Goal: Transaction & Acquisition: Book appointment/travel/reservation

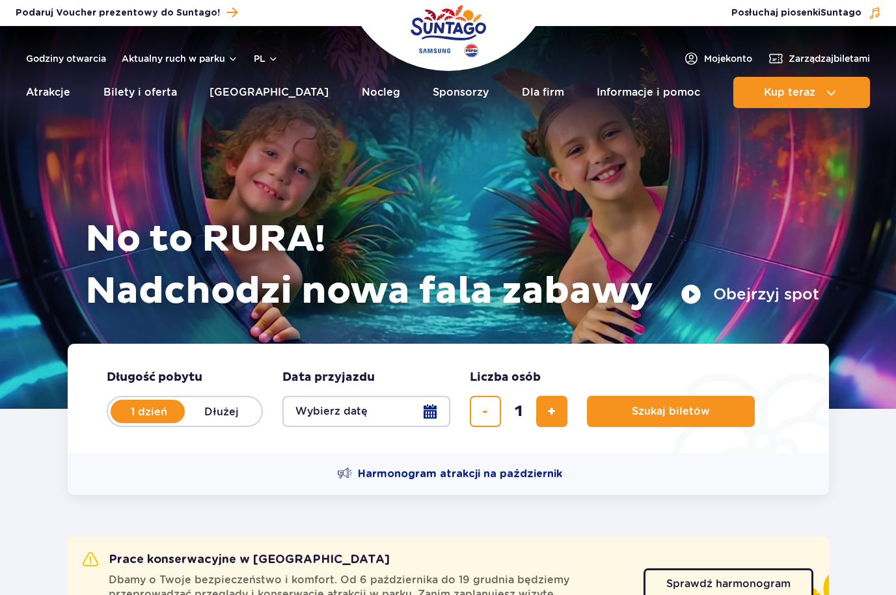
click at [430, 409] on button "Wybierz datę" at bounding box center [366, 411] width 168 height 31
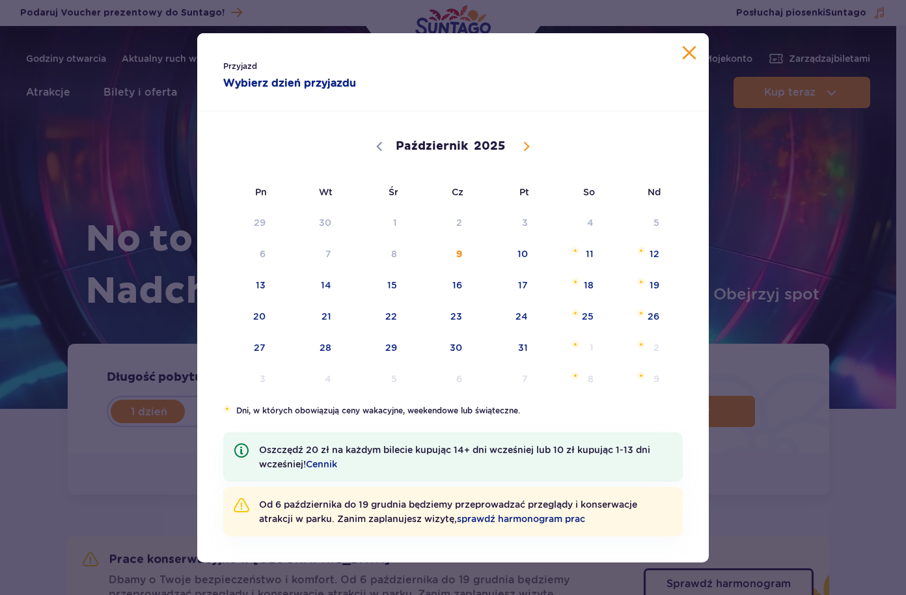
click at [524, 145] on icon at bounding box center [526, 146] width 9 height 9
select select "10"
click at [497, 520] on link "sprawdź harmonogram prac" at bounding box center [521, 518] width 128 height 10
click at [461, 286] on span "13" at bounding box center [440, 285] width 66 height 30
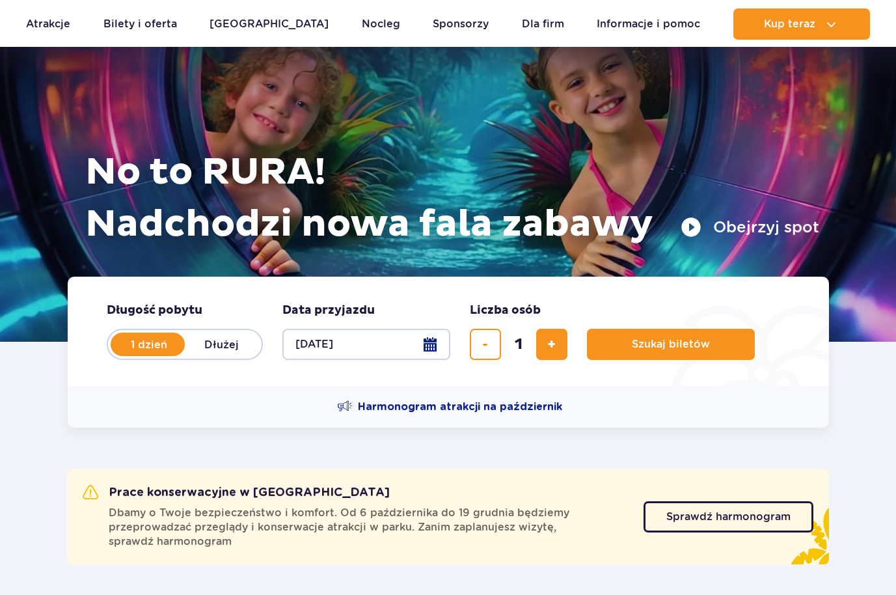
scroll to position [98, 0]
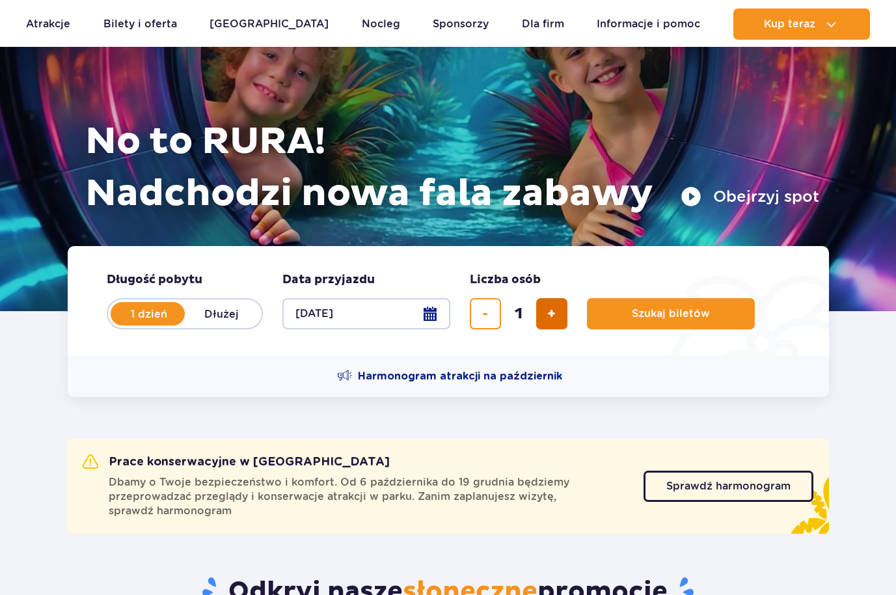
click at [555, 314] on span "dodaj bilet" at bounding box center [551, 314] width 8 height 0
type input "2"
click at [635, 311] on span "Szukaj biletów" at bounding box center [666, 314] width 78 height 12
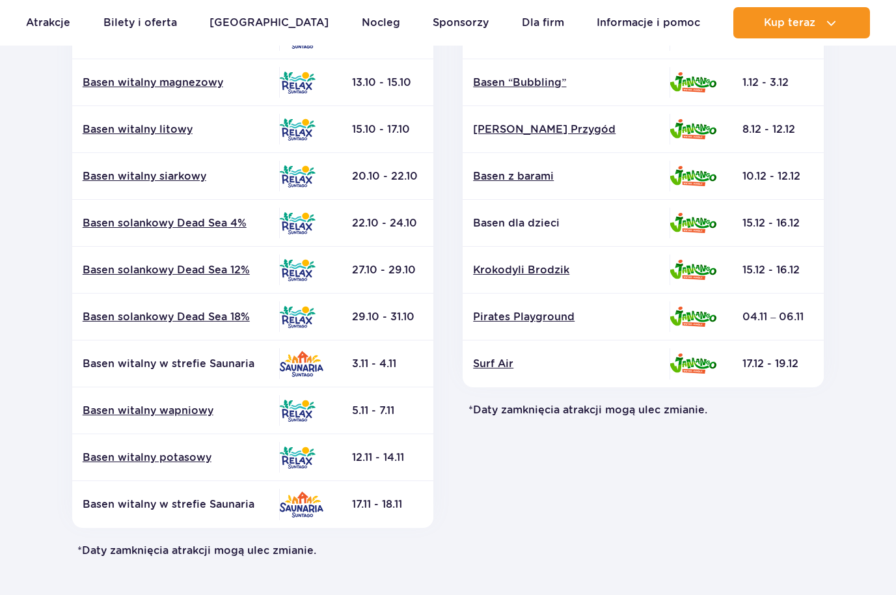
scroll to position [437, 0]
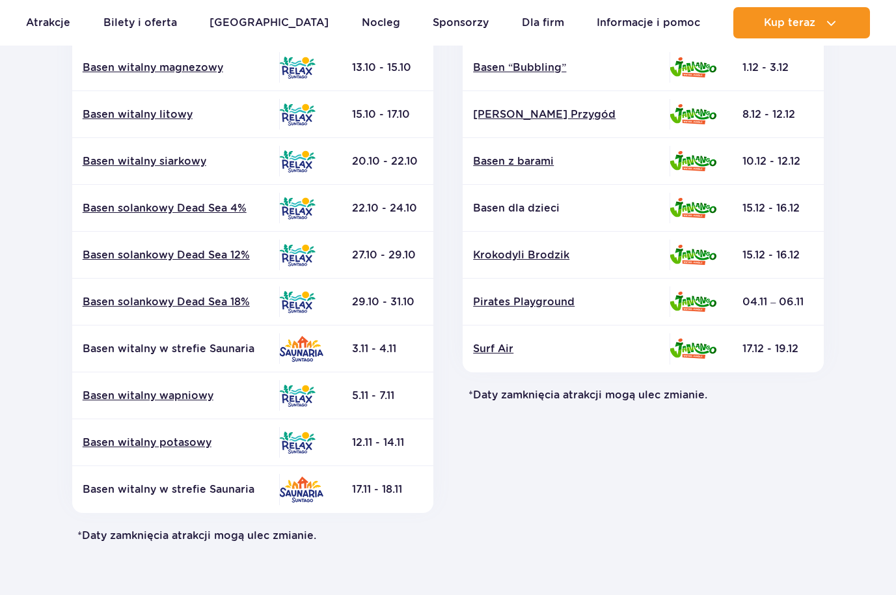
drag, startPoint x: 404, startPoint y: 491, endPoint x: 339, endPoint y: 435, distance: 85.4
click at [339, 435] on tbody "Basen Floating 6.10 - 8.10" at bounding box center [252, 232] width 361 height 562
click at [44, 453] on section "Powrót do strony głównej Harmonogram prac konserwacyjnych 2025 Relax i Saunaria…" at bounding box center [448, 170] width 896 height 933
drag, startPoint x: 55, startPoint y: 452, endPoint x: 426, endPoint y: 451, distance: 370.3
click at [426, 451] on section "Powrót do strony głównej Harmonogram prac konserwacyjnych 2025 Relax i Saunaria…" at bounding box center [448, 170] width 896 height 933
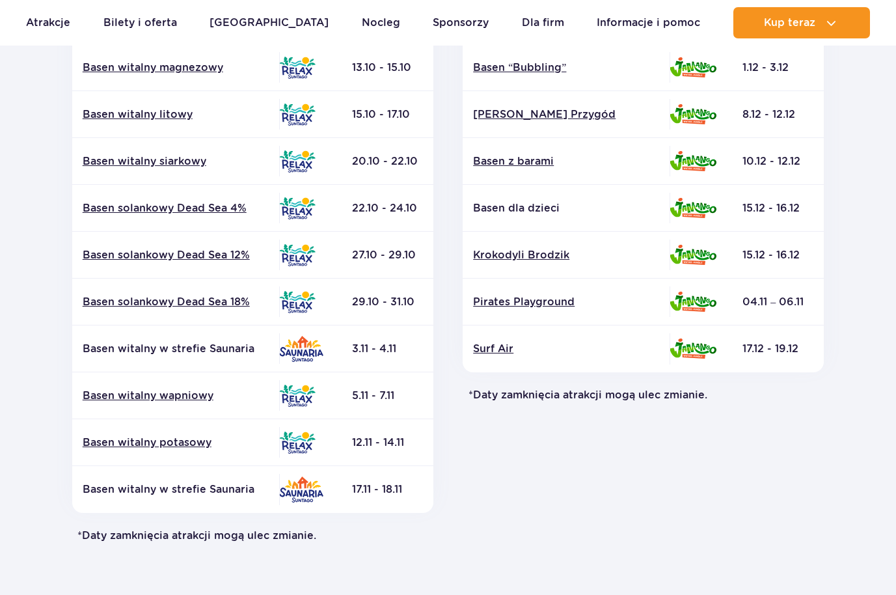
click at [431, 456] on td "12.11 - 14.11" at bounding box center [388, 442] width 92 height 47
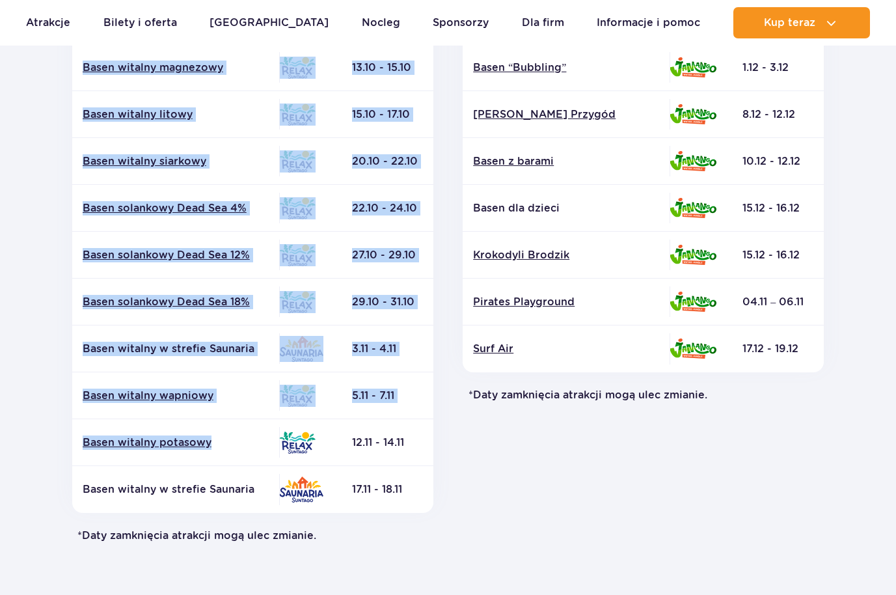
drag, startPoint x: 443, startPoint y: 498, endPoint x: 248, endPoint y: 452, distance: 200.0
click at [248, 452] on div "Relax i Saunaria Atrakcja Strefa Data zamknięcia* Basen Floating" at bounding box center [252, 190] width 391 height 705
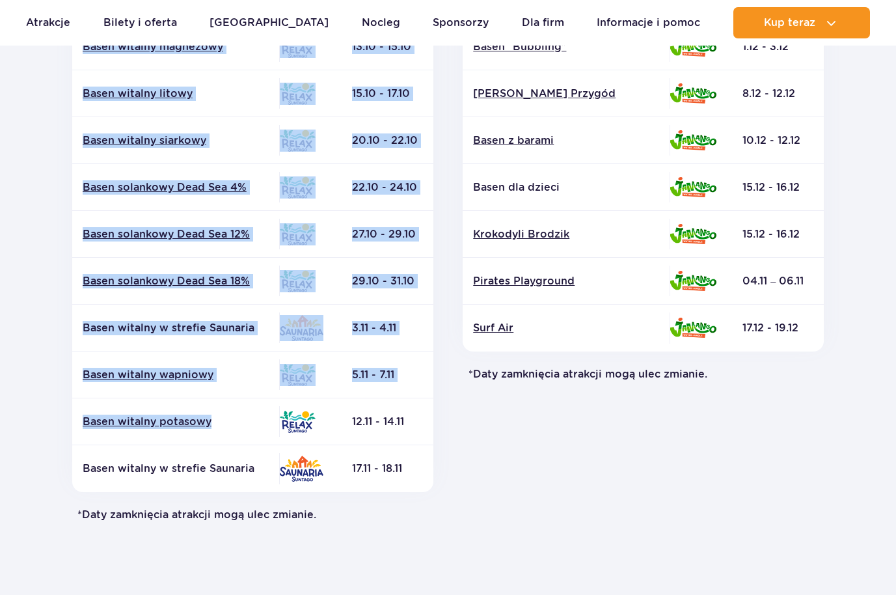
scroll to position [0, 0]
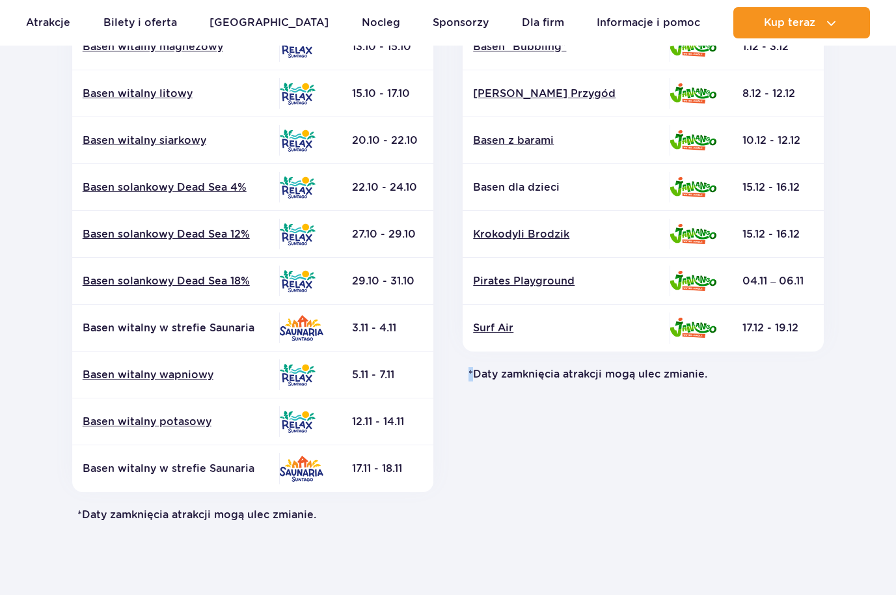
click at [471, 454] on div "Jamango Atrakcja Strefa Data zamknięcia* Basen z falami Zjeżdżalnie Surf Air" at bounding box center [643, 169] width 391 height 705
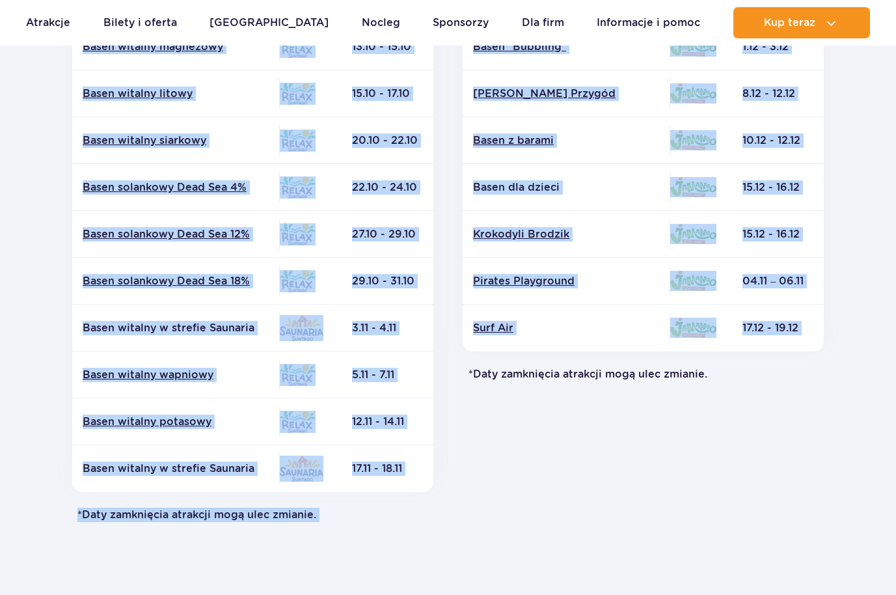
drag, startPoint x: 64, startPoint y: 438, endPoint x: 463, endPoint y: 495, distance: 403.0
click at [459, 498] on div "Relax i Saunaria Atrakcja Strefa Data zamknięcia* Basen Floating Data" at bounding box center [448, 169] width 782 height 705
click at [468, 495] on div "Jamango Atrakcja Strefa Data zamknięcia* Basen z falami Zjeżdżalnie Surf Air" at bounding box center [643, 169] width 391 height 705
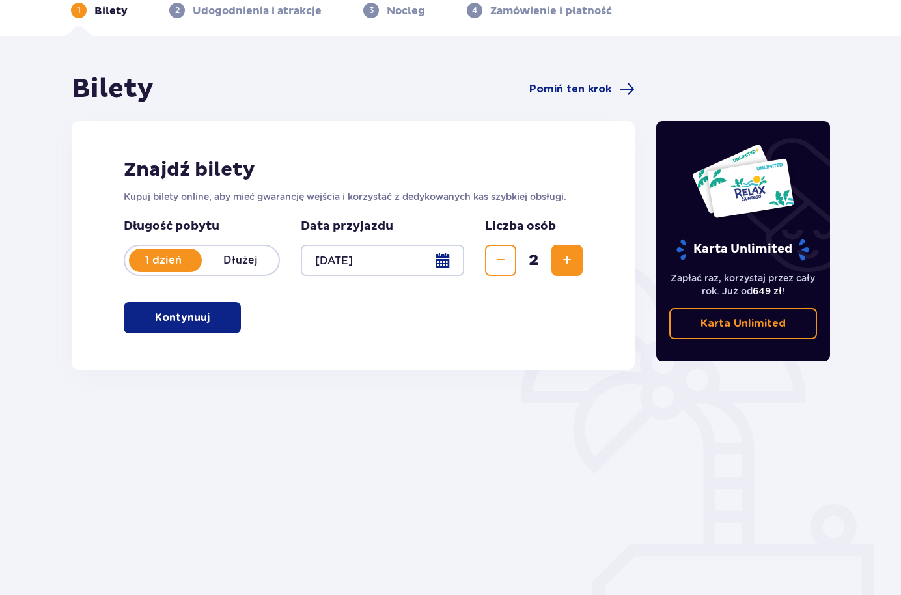
scroll to position [68, 0]
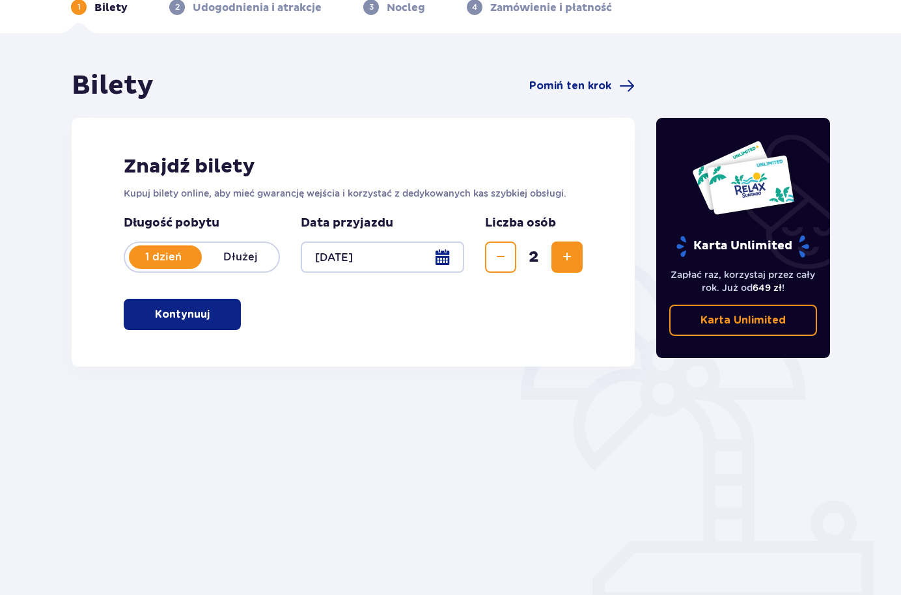
click at [175, 314] on p "Kontynuuj" at bounding box center [182, 314] width 55 height 14
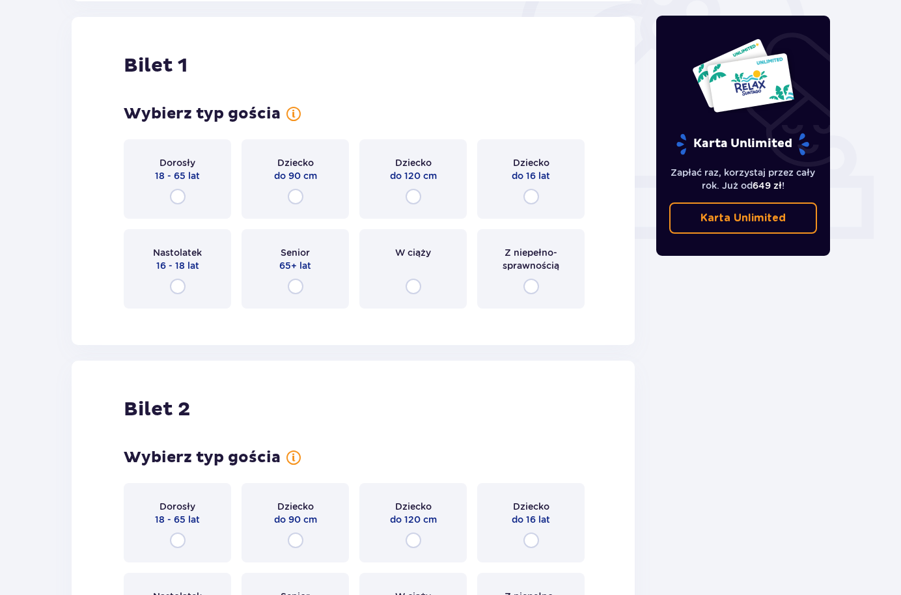
scroll to position [435, 0]
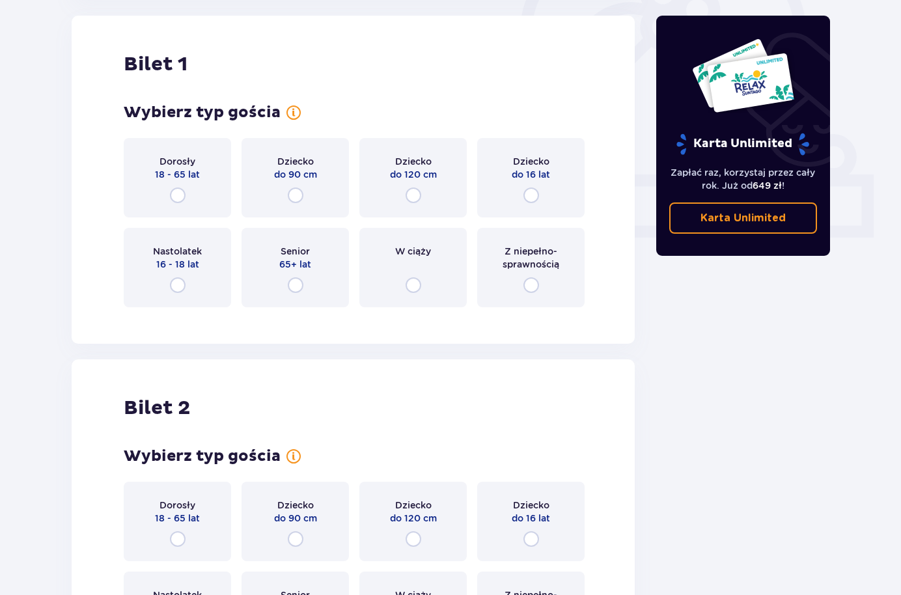
click at [180, 196] on input "radio" at bounding box center [178, 195] width 16 height 16
radio input "true"
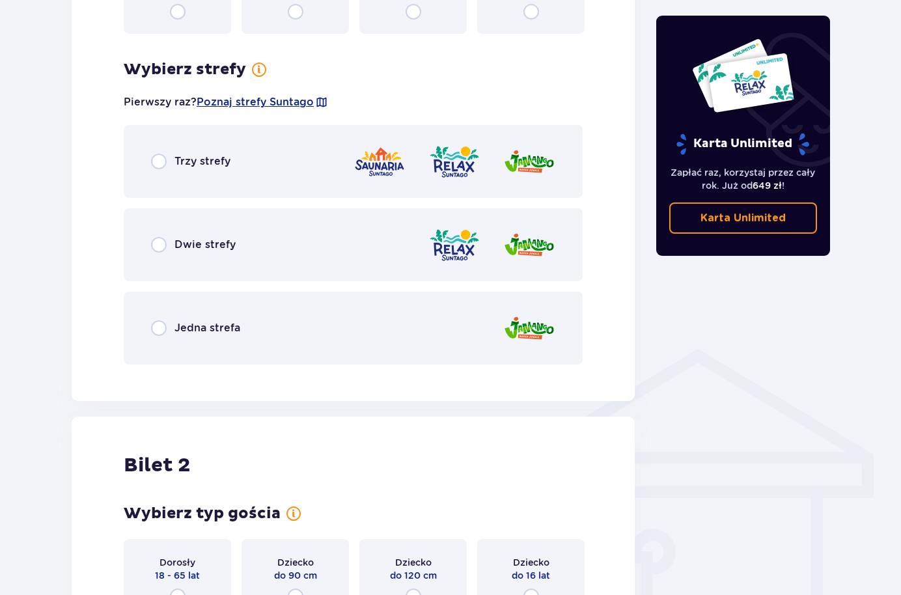
scroll to position [685, 0]
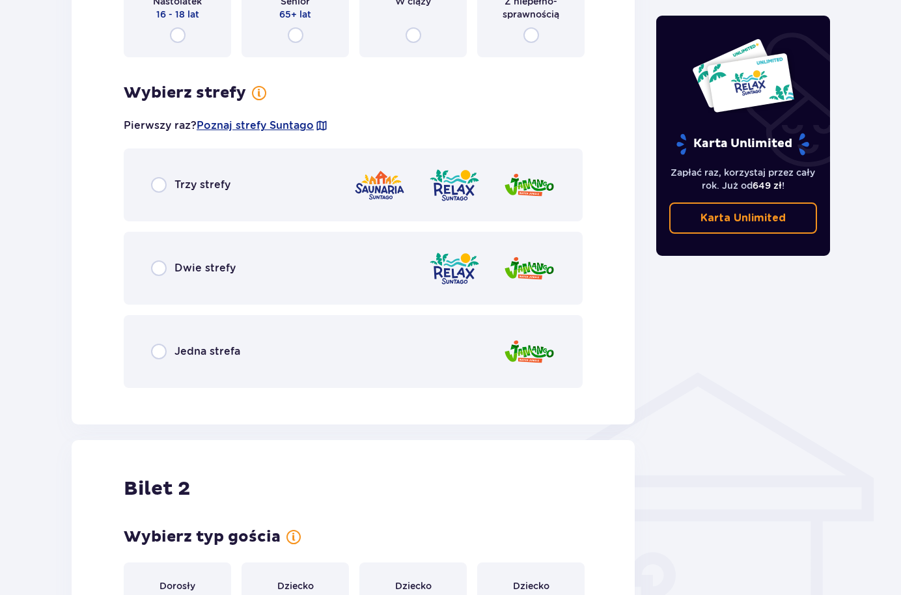
click at [160, 180] on input "radio" at bounding box center [159, 185] width 16 height 16
radio input "true"
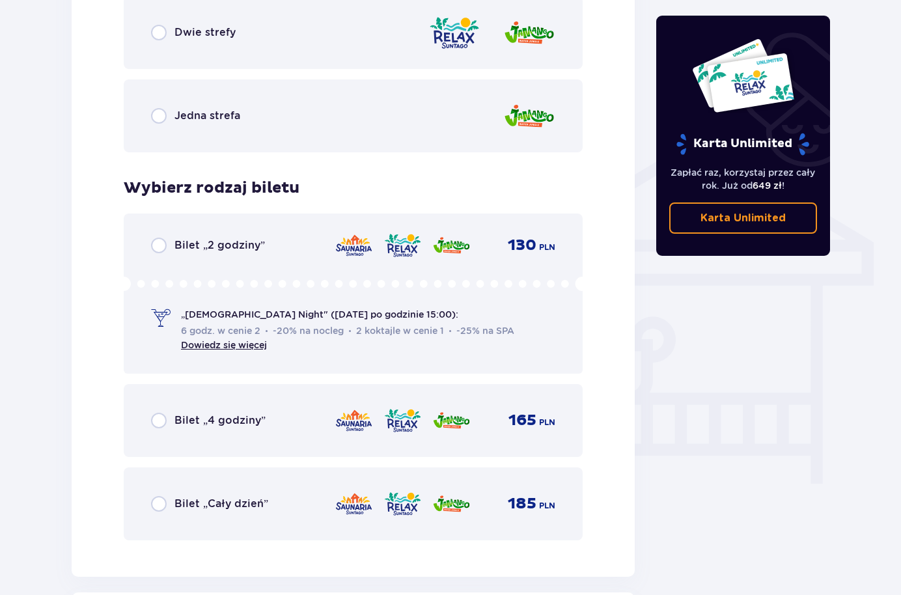
scroll to position [828, 0]
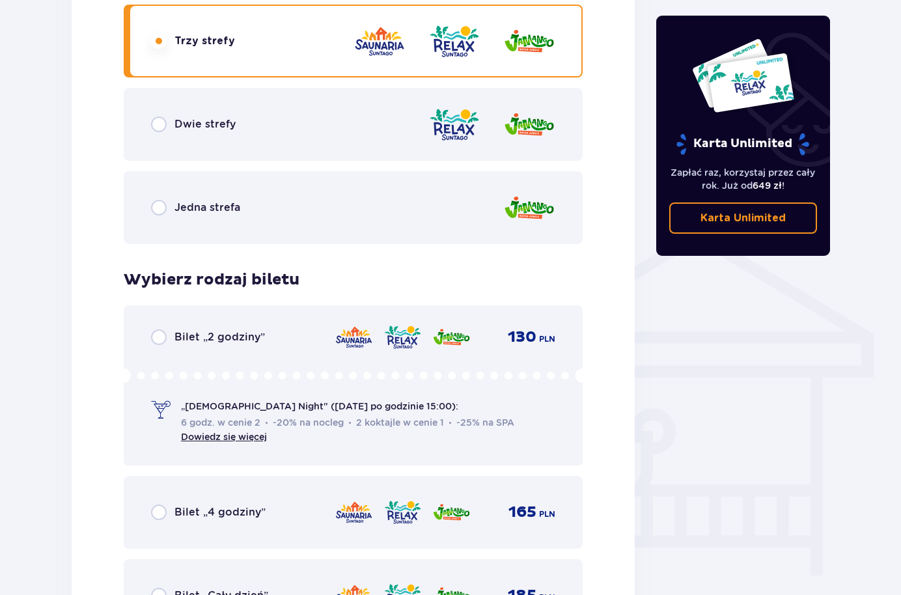
click at [162, 120] on input "radio" at bounding box center [159, 124] width 16 height 16
radio input "true"
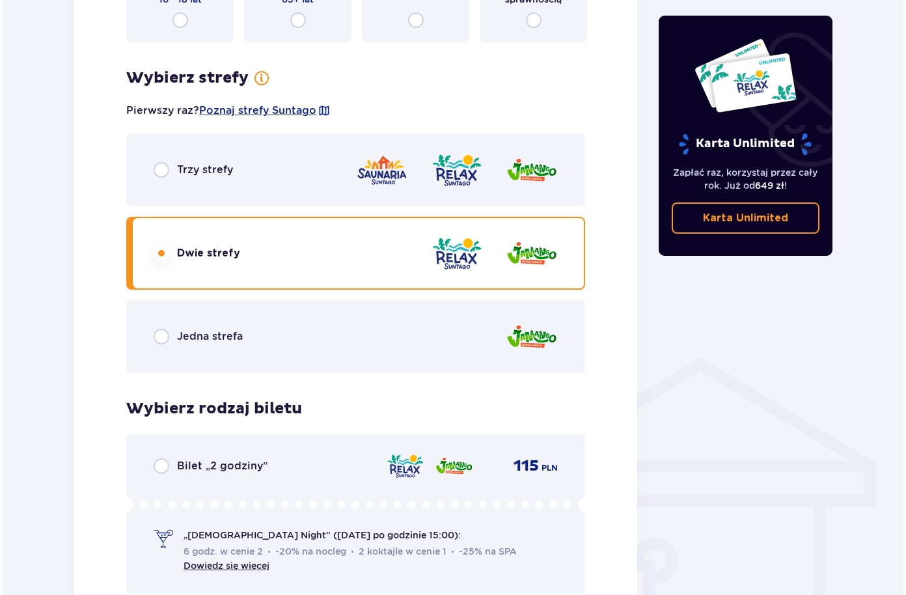
scroll to position [662, 0]
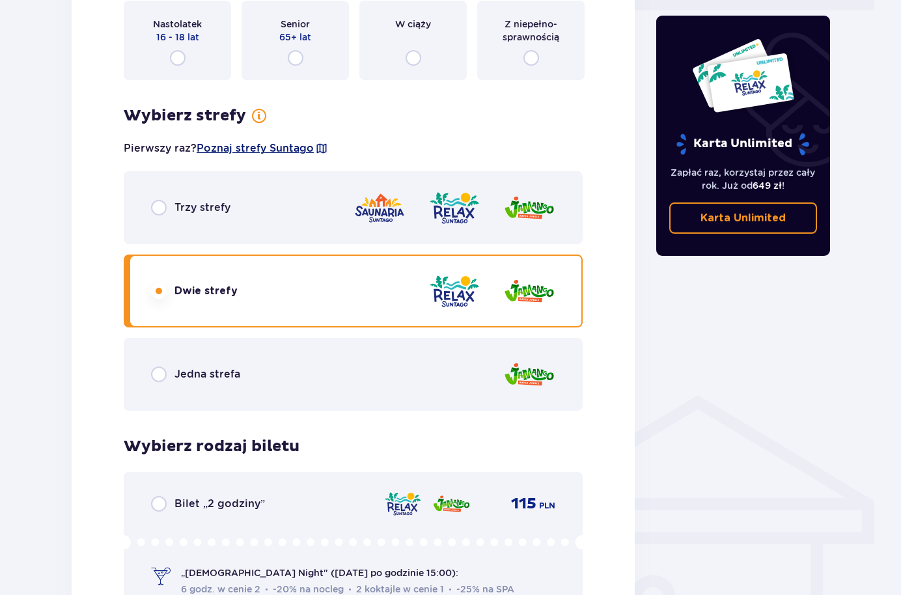
click at [247, 149] on span "Poznaj strefy Suntago" at bounding box center [255, 148] width 117 height 14
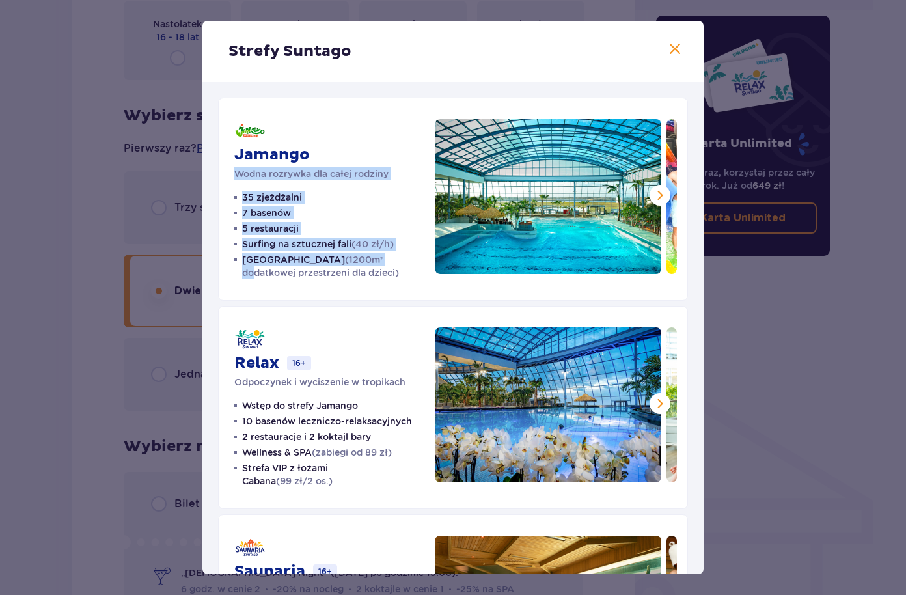
drag, startPoint x: 236, startPoint y: 171, endPoint x: 369, endPoint y: 261, distance: 160.3
click at [369, 261] on div "Jamango Wodna rozrywka dla całej rodziny 35 zjeżdżalni 7 basenów 5 restauracji …" at bounding box center [326, 199] width 185 height 160
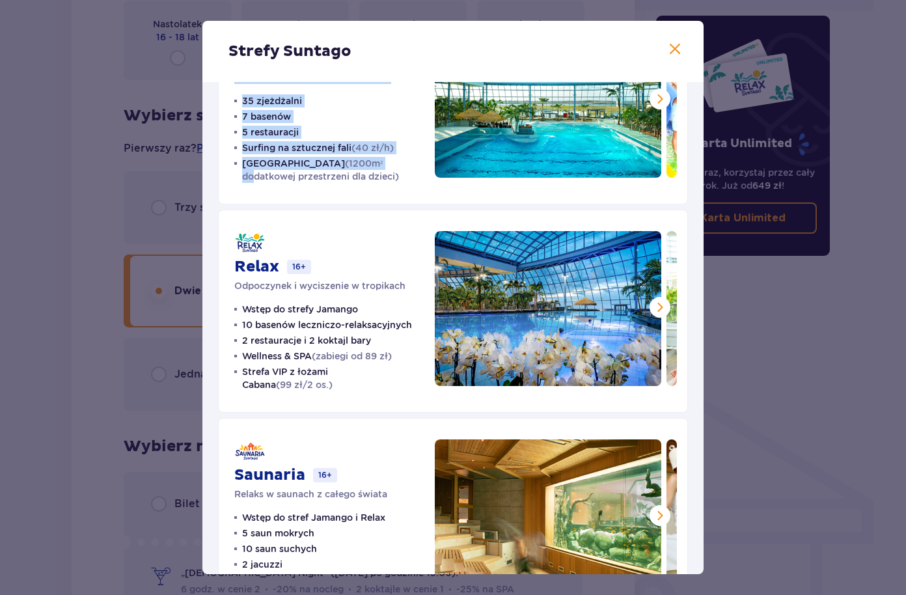
scroll to position [154, 0]
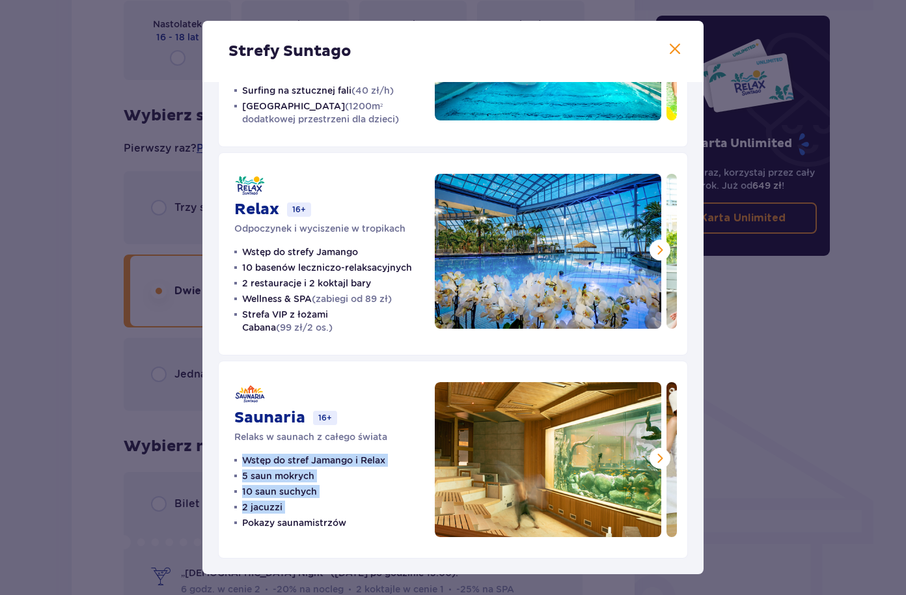
drag, startPoint x: 239, startPoint y: 461, endPoint x: 350, endPoint y: 524, distance: 127.6
click at [350, 524] on ul "Wstęp do stref Jamango i Relax 5 saun mokrych 10 saun suchych 2 jacuzzi Pokazy …" at bounding box center [309, 491] width 151 height 75
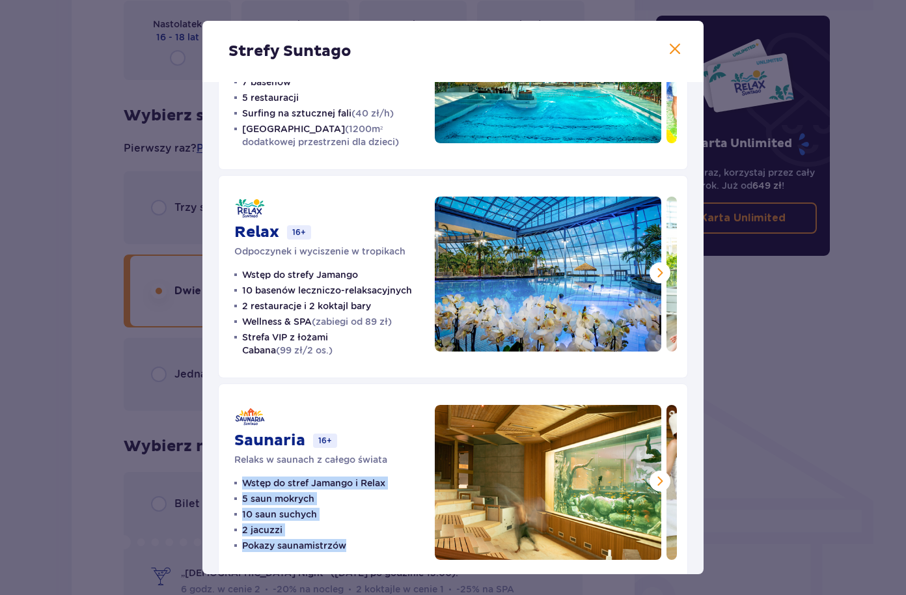
scroll to position [94, 0]
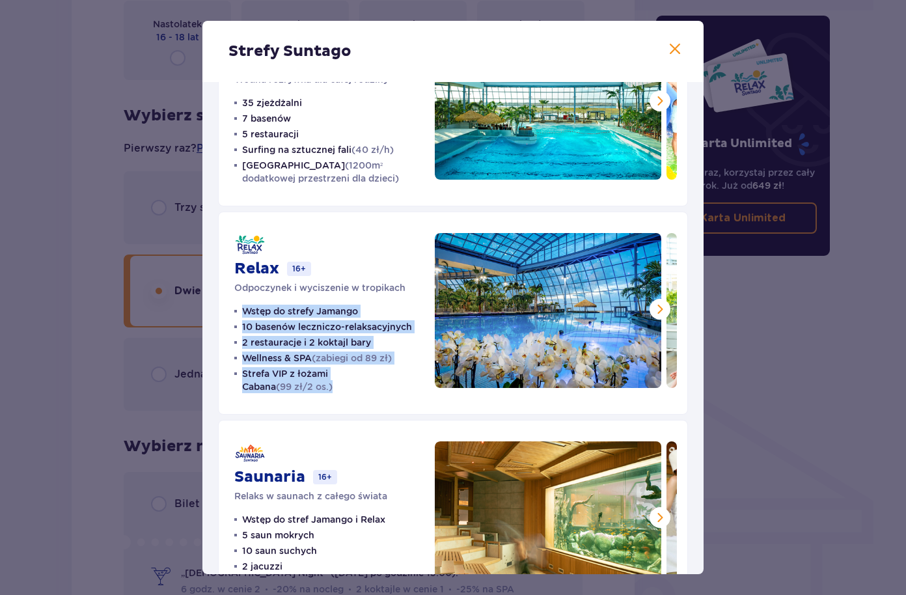
drag, startPoint x: 236, startPoint y: 308, endPoint x: 377, endPoint y: 387, distance: 161.4
click at [377, 387] on ul "Wstęp do strefy Jamango 10 basenów leczniczo-relaksacyjnych 2 restauracje i 2 k…" at bounding box center [326, 349] width 185 height 89
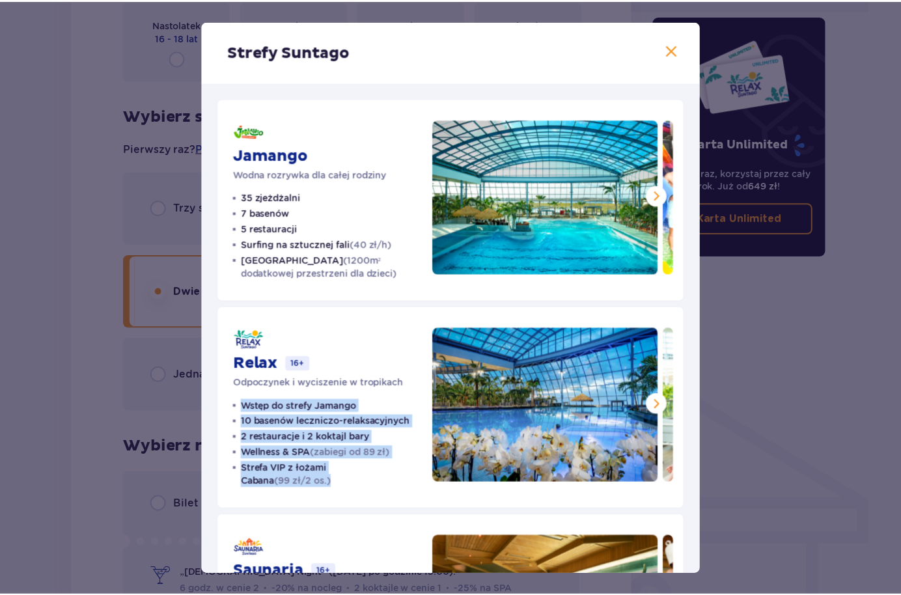
scroll to position [154, 0]
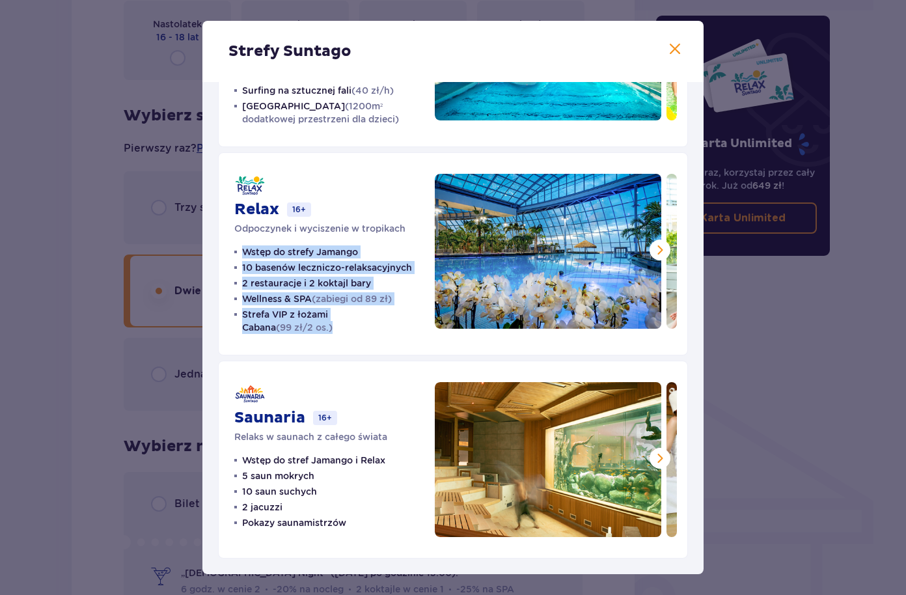
click at [677, 48] on span at bounding box center [675, 50] width 16 height 16
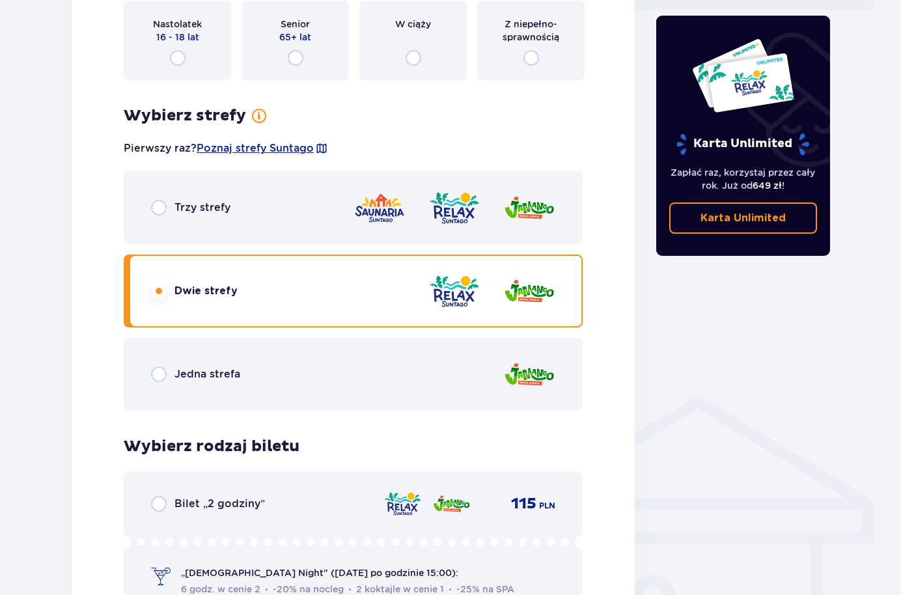
click at [55, 338] on div "Bilety Pomiń ten krok Znajdź bilety Kupuj bilety online, aby mieć gwarancję wej…" at bounding box center [450, 379] width 901 height 1879
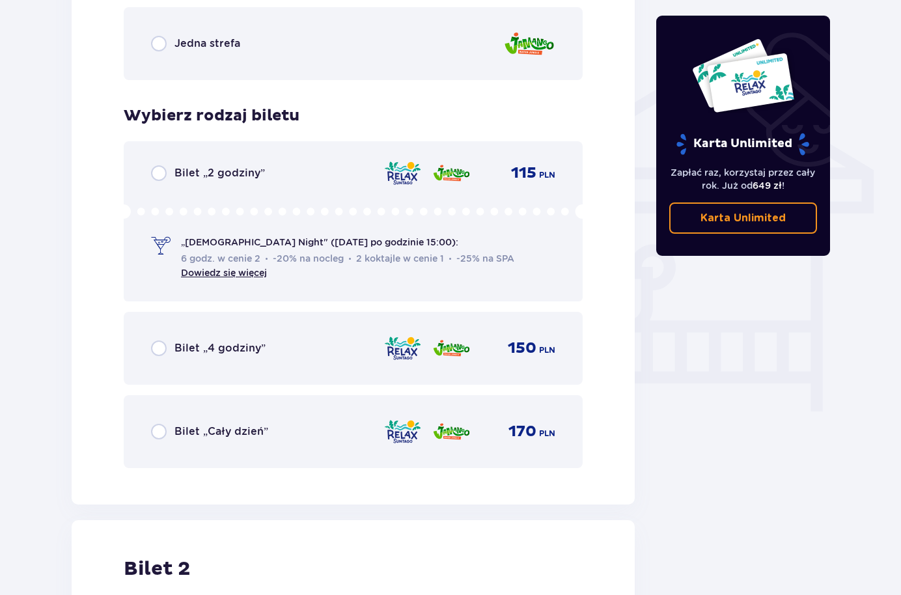
scroll to position [1008, 0]
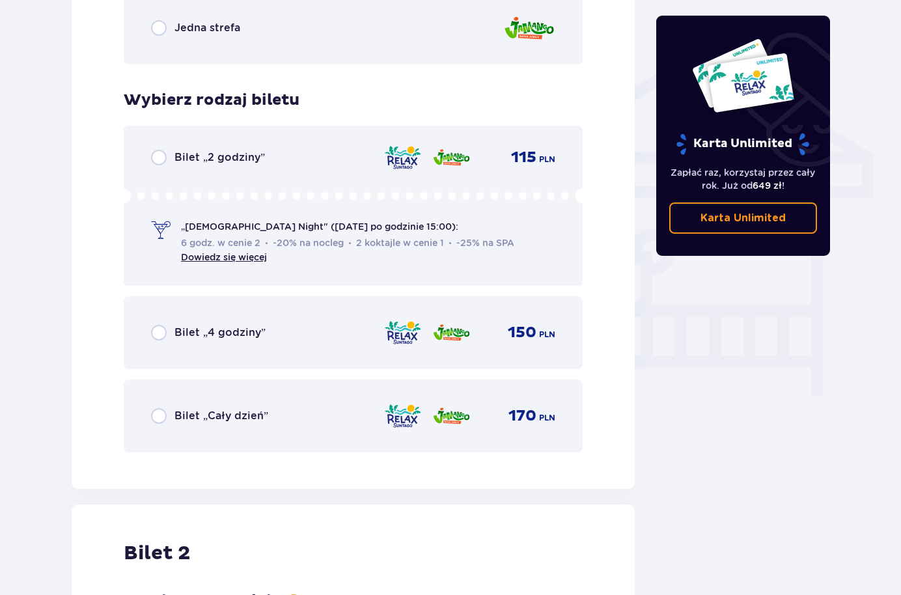
click at [150, 419] on div "Bilet „Cały dzień” 170 PLN" at bounding box center [353, 415] width 459 height 73
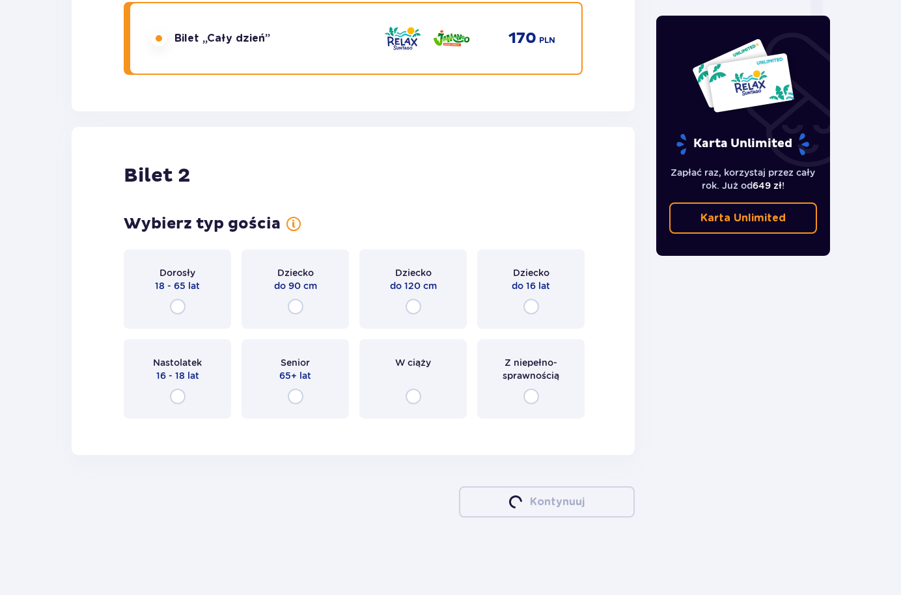
scroll to position [1386, 0]
click at [176, 307] on input "radio" at bounding box center [178, 306] width 16 height 16
radio input "true"
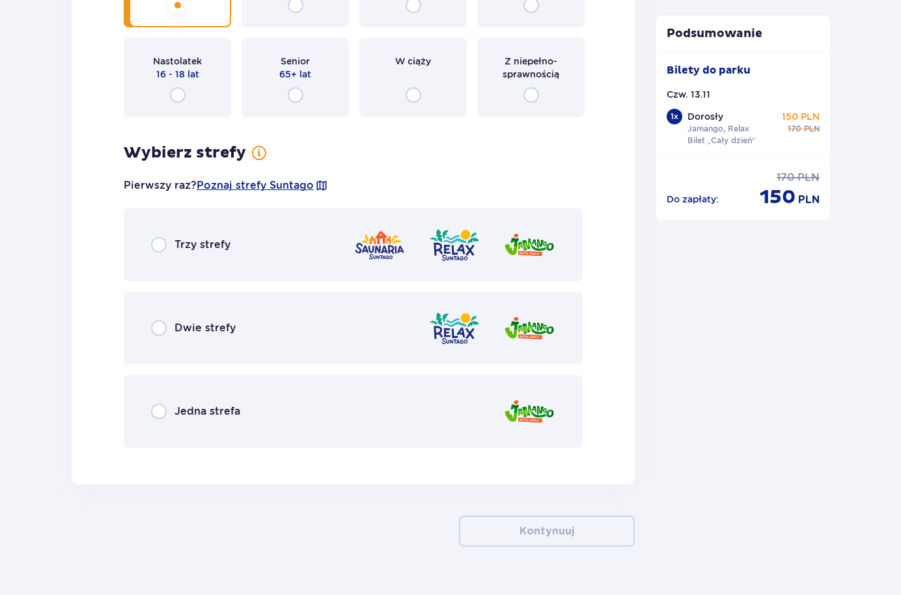
scroll to position [1717, 0]
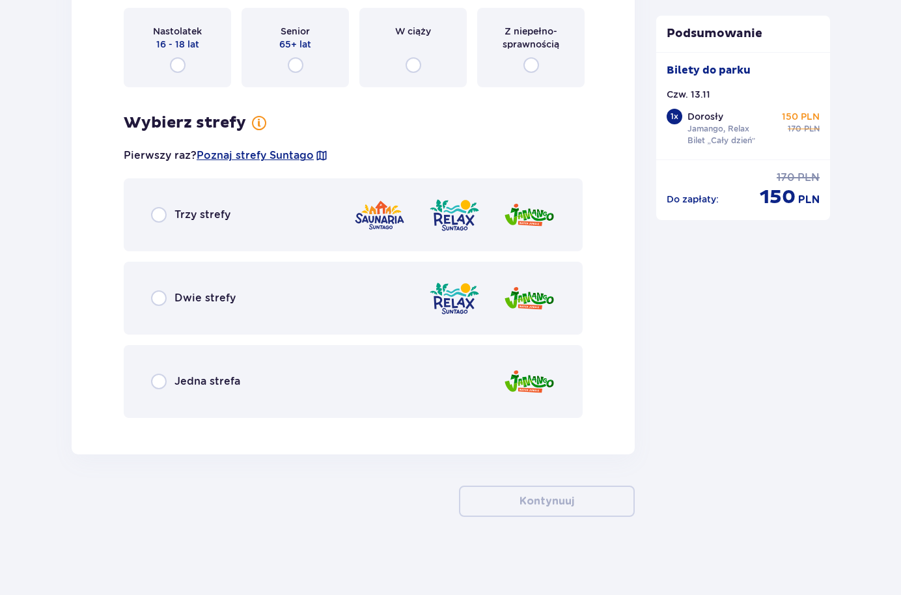
click at [159, 300] on input "radio" at bounding box center [159, 298] width 16 height 16
radio input "true"
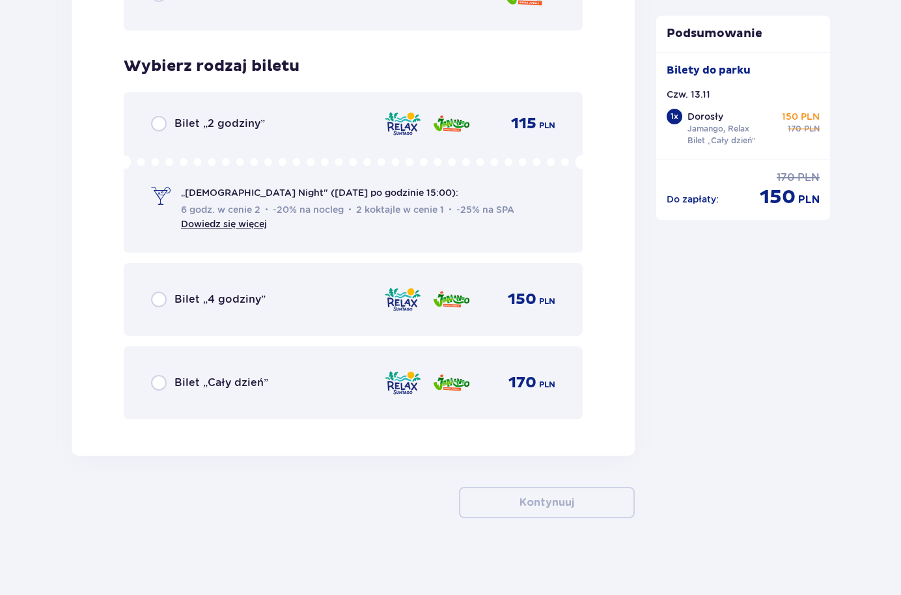
scroll to position [2105, 0]
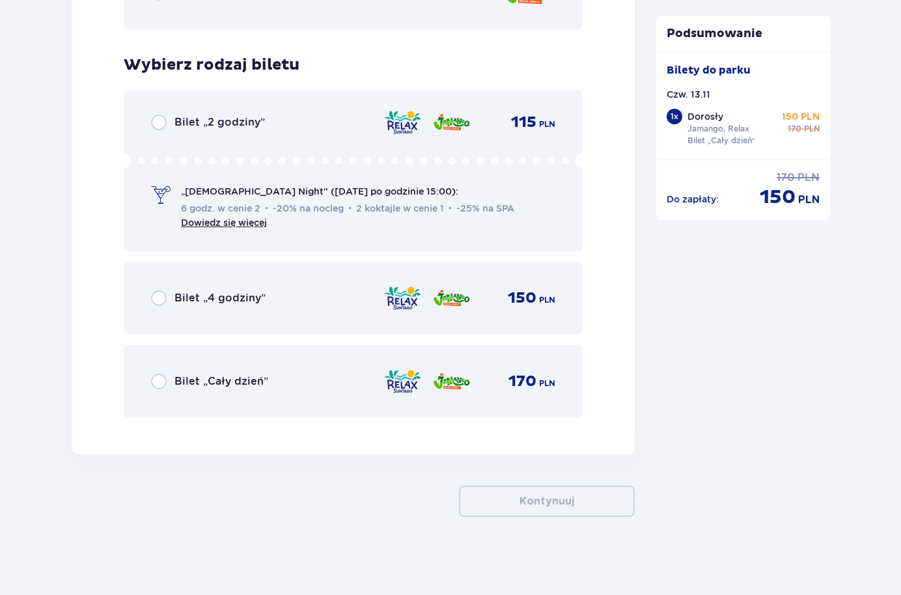
click at [156, 379] on input "radio" at bounding box center [159, 382] width 16 height 16
radio input "true"
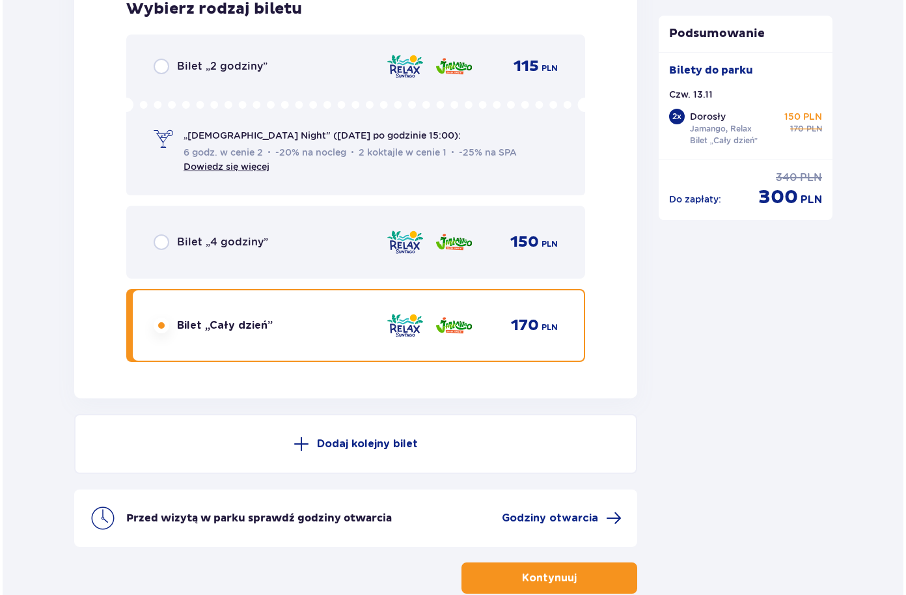
scroll to position [2238, 0]
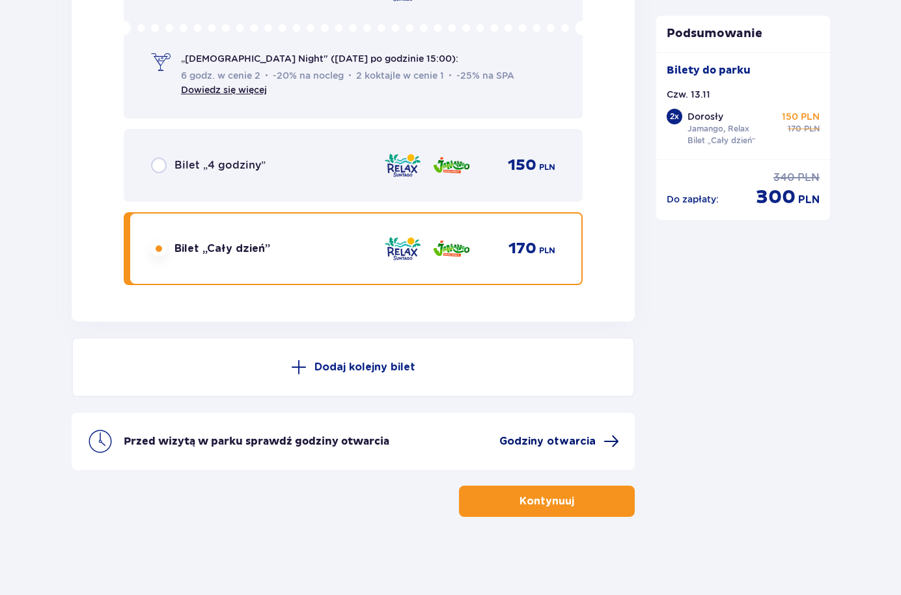
drag, startPoint x: 572, startPoint y: 441, endPoint x: 557, endPoint y: 439, distance: 15.2
click at [557, 439] on span "Godziny otwarcia" at bounding box center [547, 441] width 96 height 14
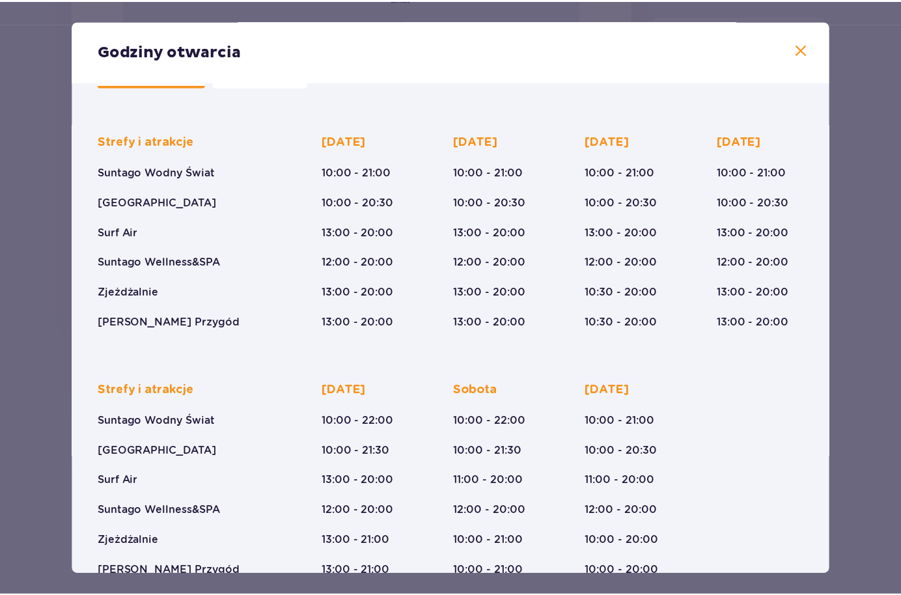
scroll to position [94, 0]
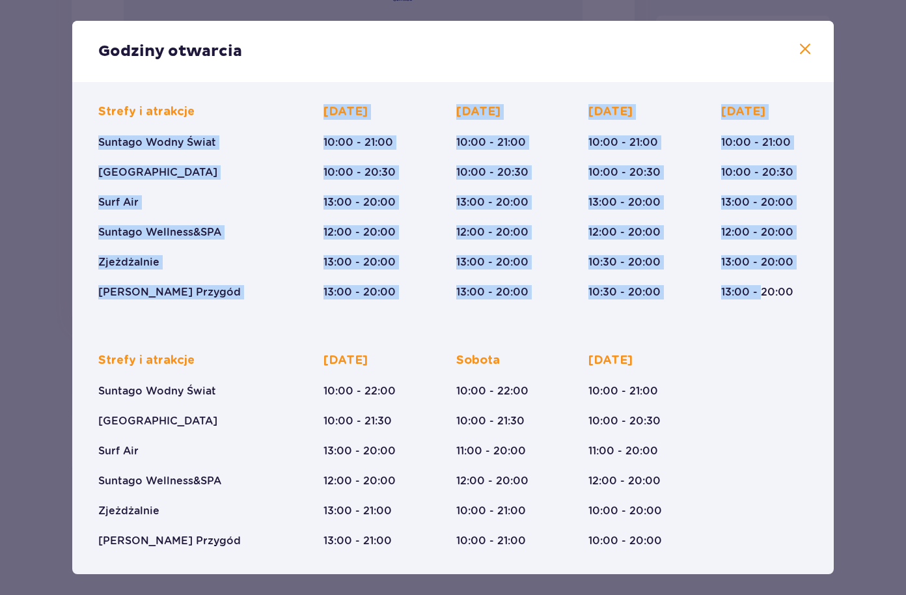
drag, startPoint x: 100, startPoint y: 141, endPoint x: 759, endPoint y: 293, distance: 676.4
click at [759, 293] on div "Strefy i atrakcje Suntago Wodny Świat Crocodile Island Surf Air Suntago Wellnes…" at bounding box center [452, 191] width 709 height 216
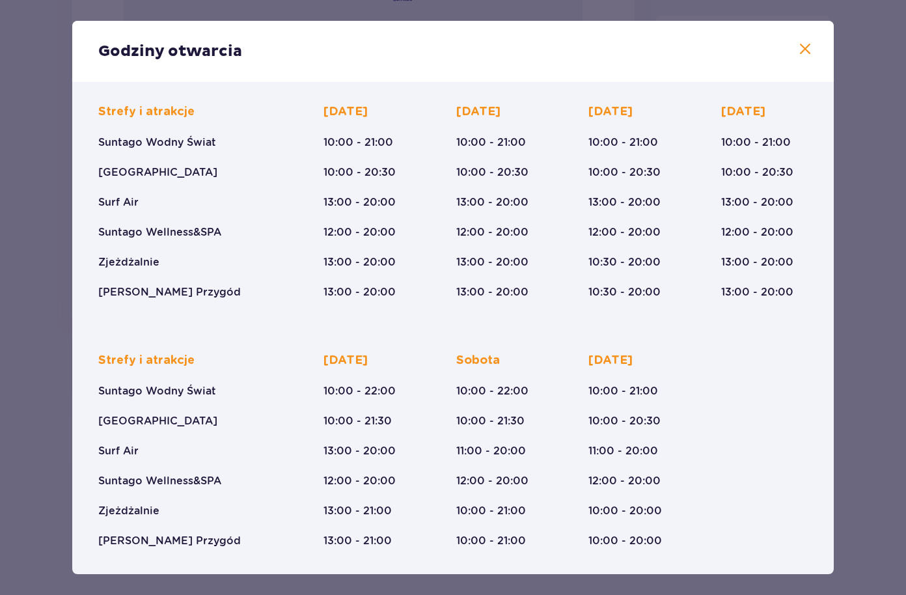
click at [767, 299] on p "13:00 - 20:00" at bounding box center [757, 292] width 72 height 14
click at [808, 46] on span at bounding box center [805, 50] width 16 height 16
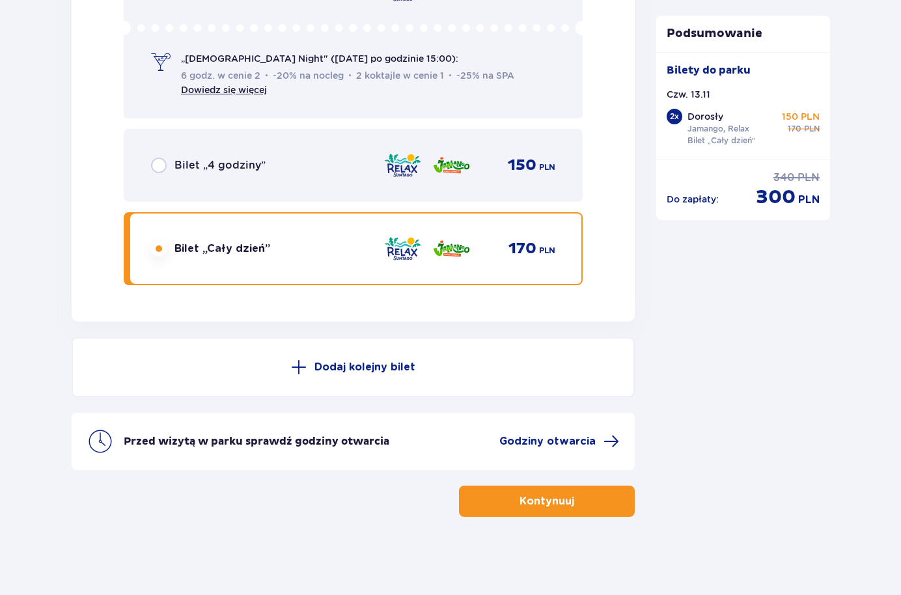
click at [508, 500] on button "Kontynuuj" at bounding box center [547, 500] width 176 height 31
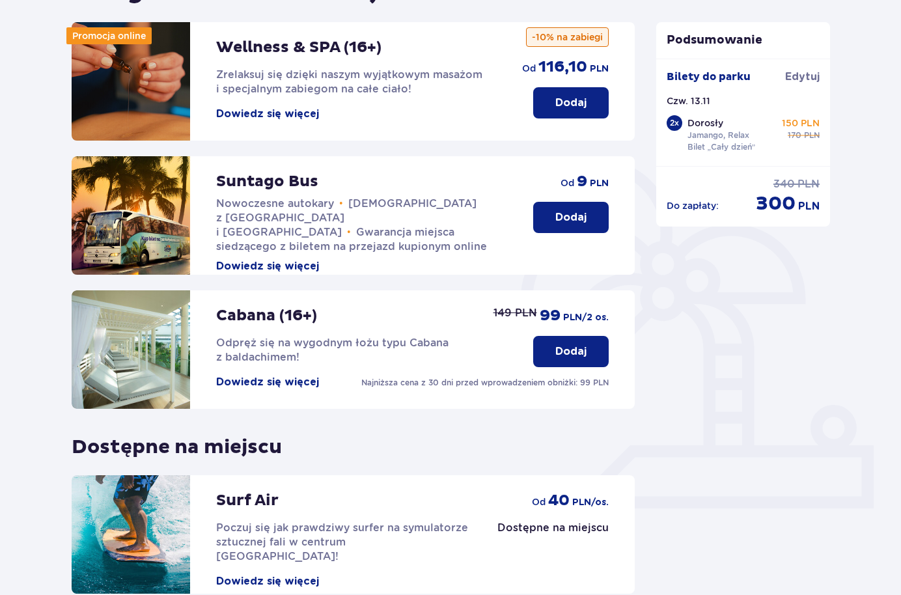
scroll to position [288, 0]
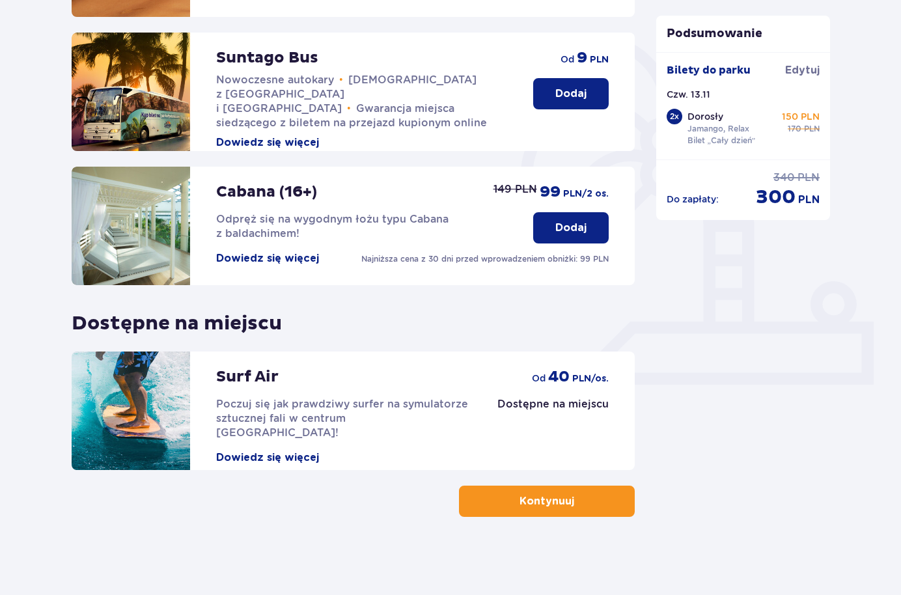
click at [519, 505] on p "Kontynuuj" at bounding box center [546, 501] width 55 height 14
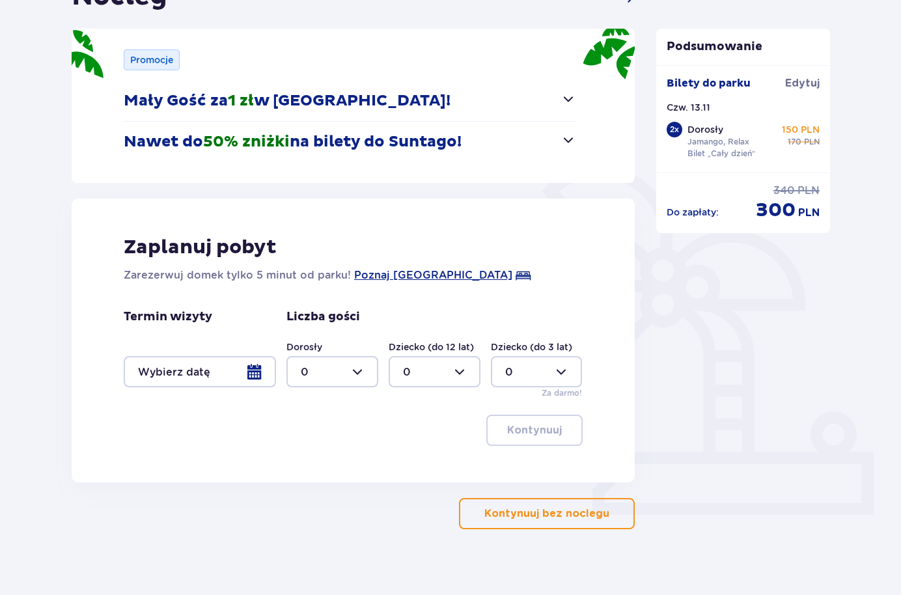
scroll to position [170, 0]
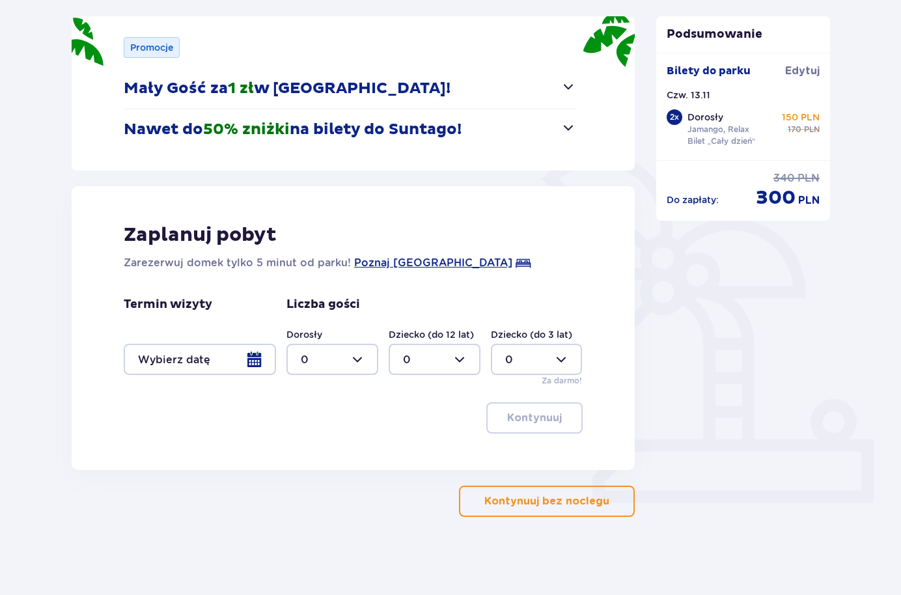
click at [534, 517] on button "Kontynuuj bez noclegu" at bounding box center [547, 500] width 176 height 31
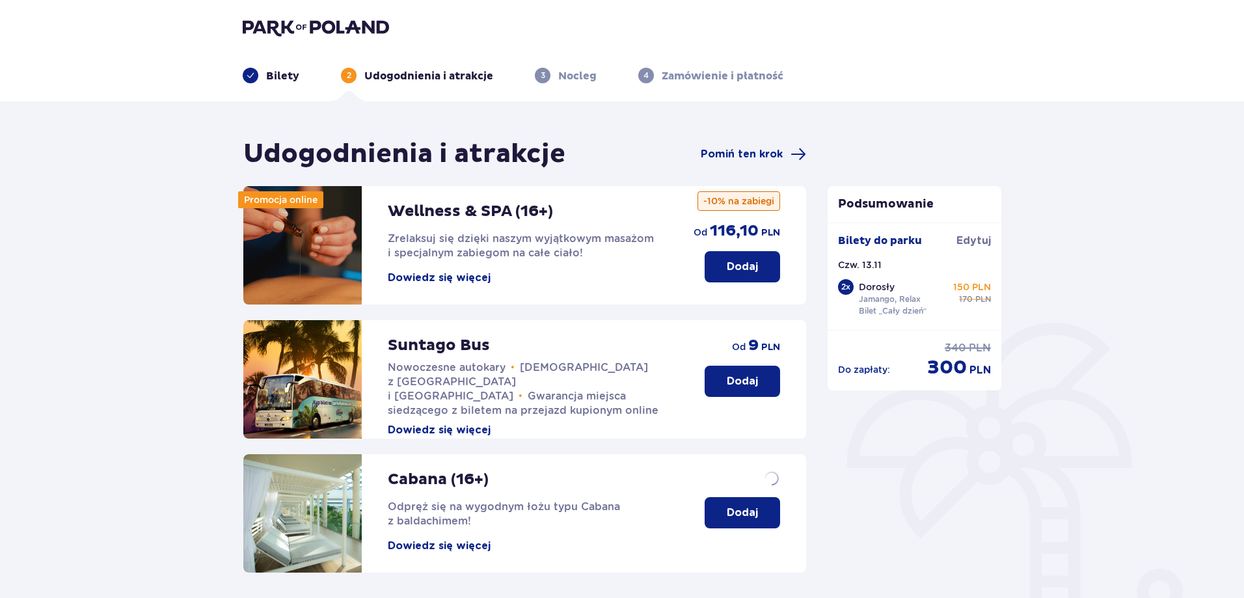
scroll to position [284, 0]
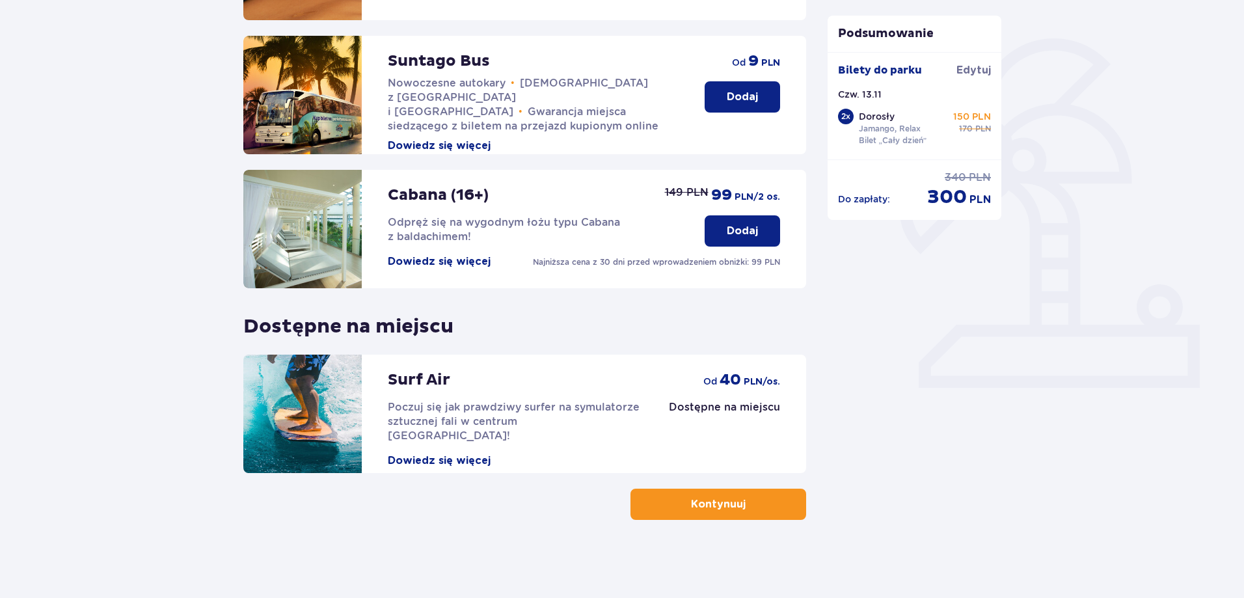
click at [541, 86] on span "Kursy z Warszawy i Żyrardowa" at bounding box center [518, 97] width 260 height 41
click at [732, 99] on p "Dodaj" at bounding box center [742, 97] width 31 height 14
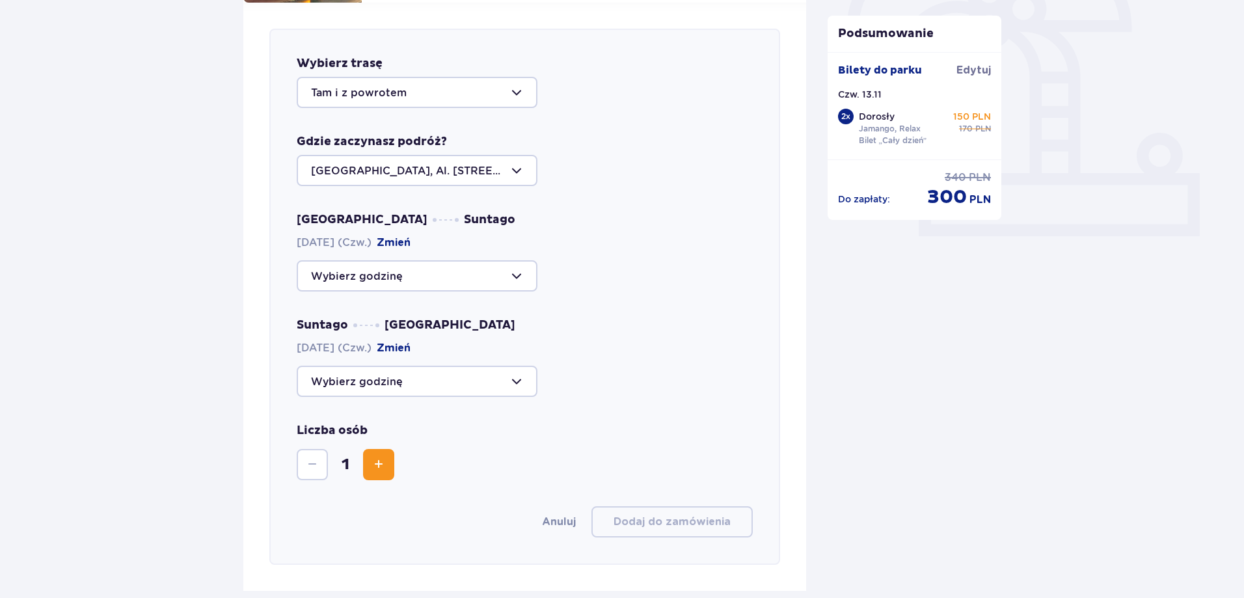
scroll to position [471, 0]
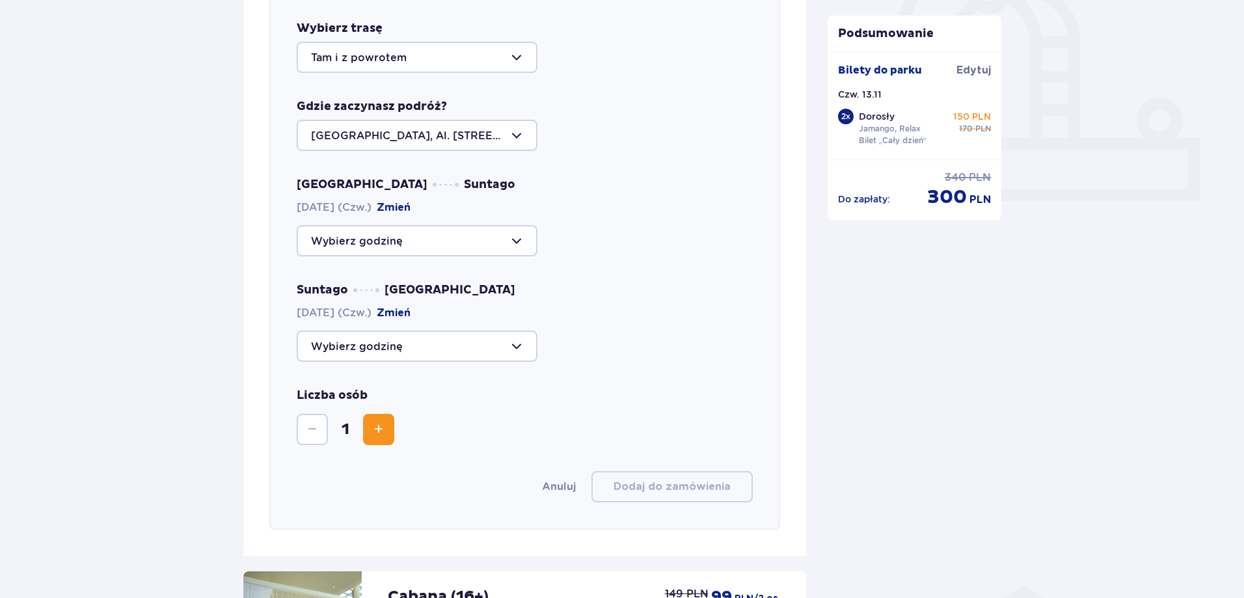
click at [403, 244] on div at bounding box center [417, 240] width 241 height 31
click at [230, 313] on div "Udogodnienia i atrakcje Pomiń ten krok Promocja online Wellness & SPA (16+) Zre…" at bounding box center [622, 340] width 1244 height 1421
click at [359, 342] on div at bounding box center [417, 346] width 241 height 31
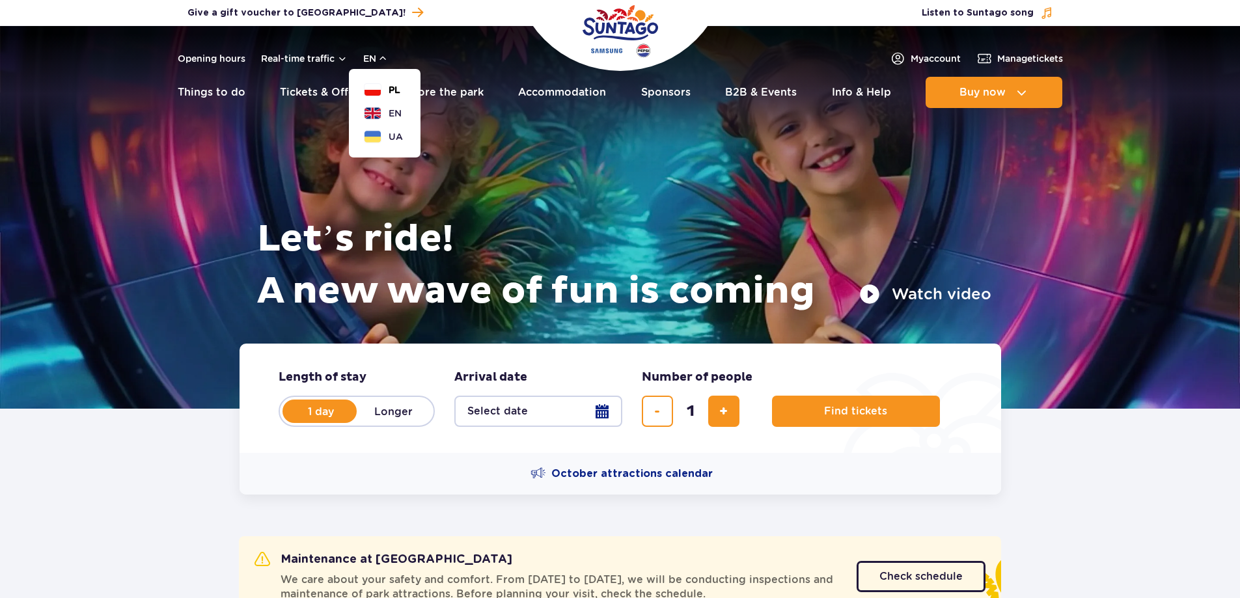
click at [387, 91] on button "PL" at bounding box center [382, 89] width 36 height 13
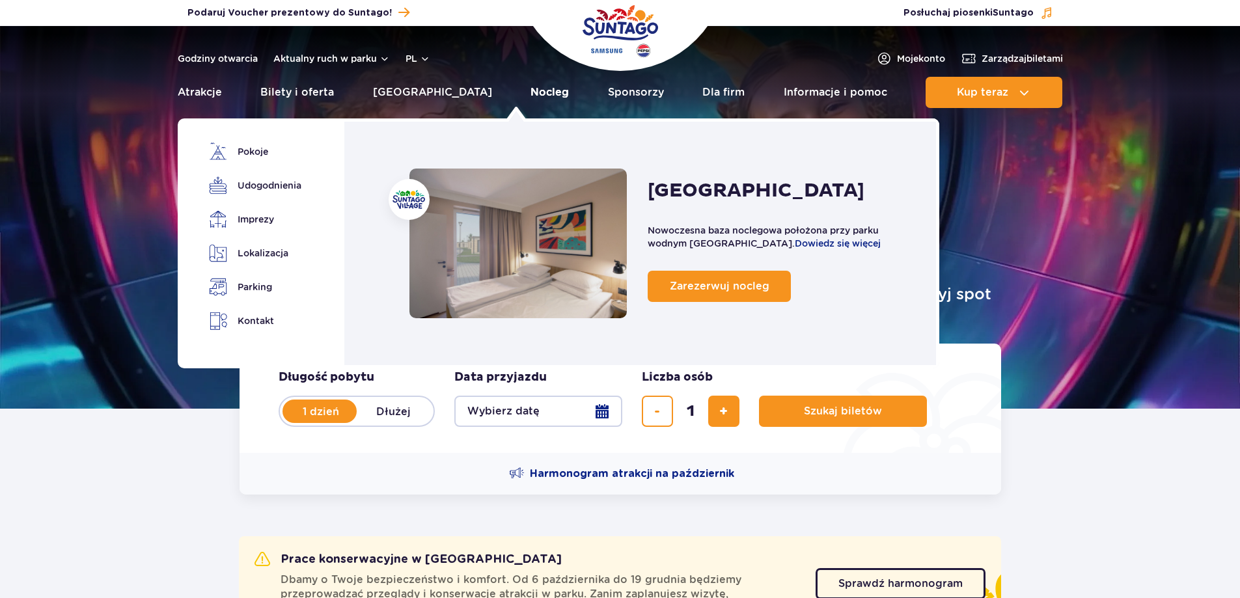
click at [530, 89] on link "Nocleg" at bounding box center [549, 92] width 38 height 31
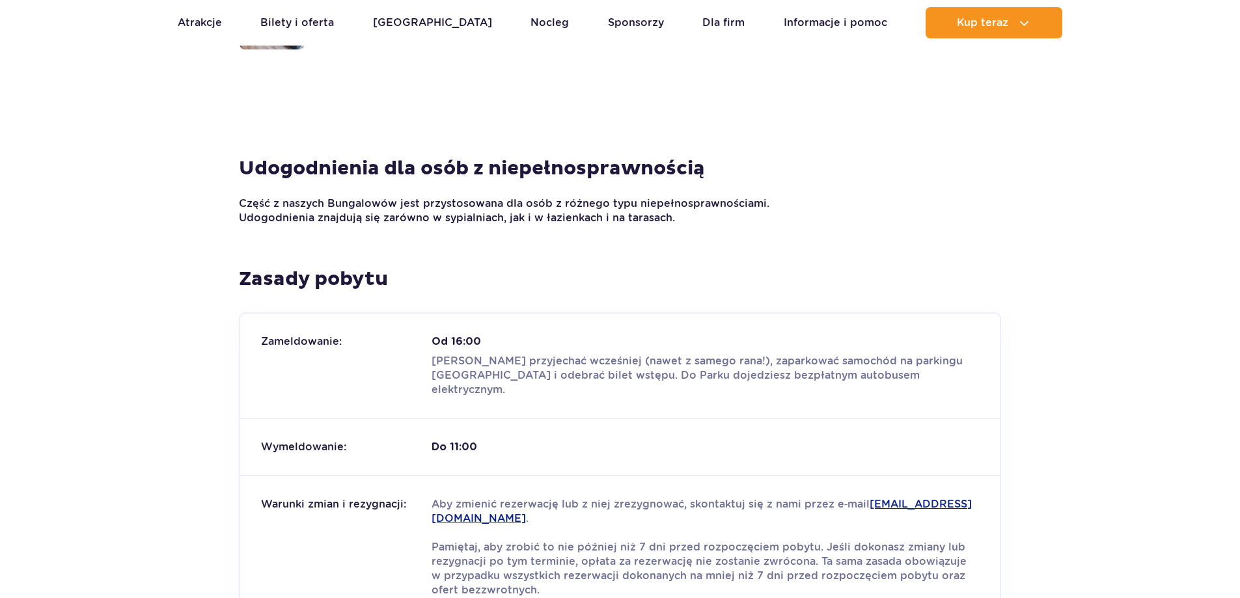
scroll to position [1511, 0]
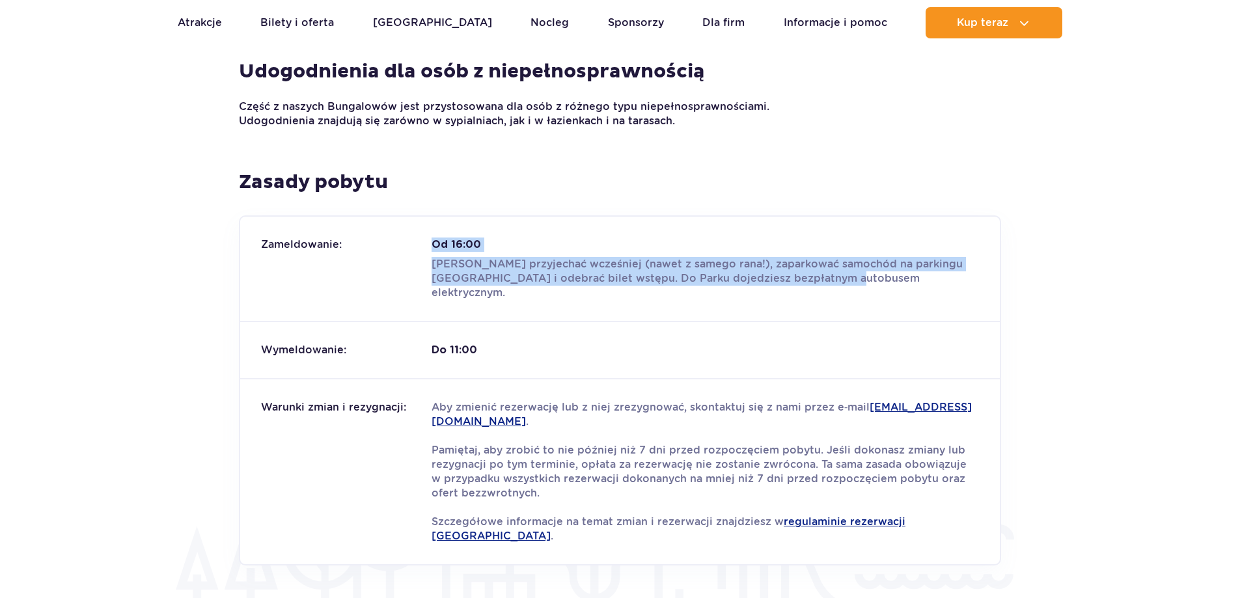
drag, startPoint x: 436, startPoint y: 254, endPoint x: 897, endPoint y: 280, distance: 461.5
click at [879, 277] on div "Zameldowanie: Od 16:00 Możesz przyjechać wcześniej (nawet z samego rana!), zapa…" at bounding box center [619, 269] width 759 height 104
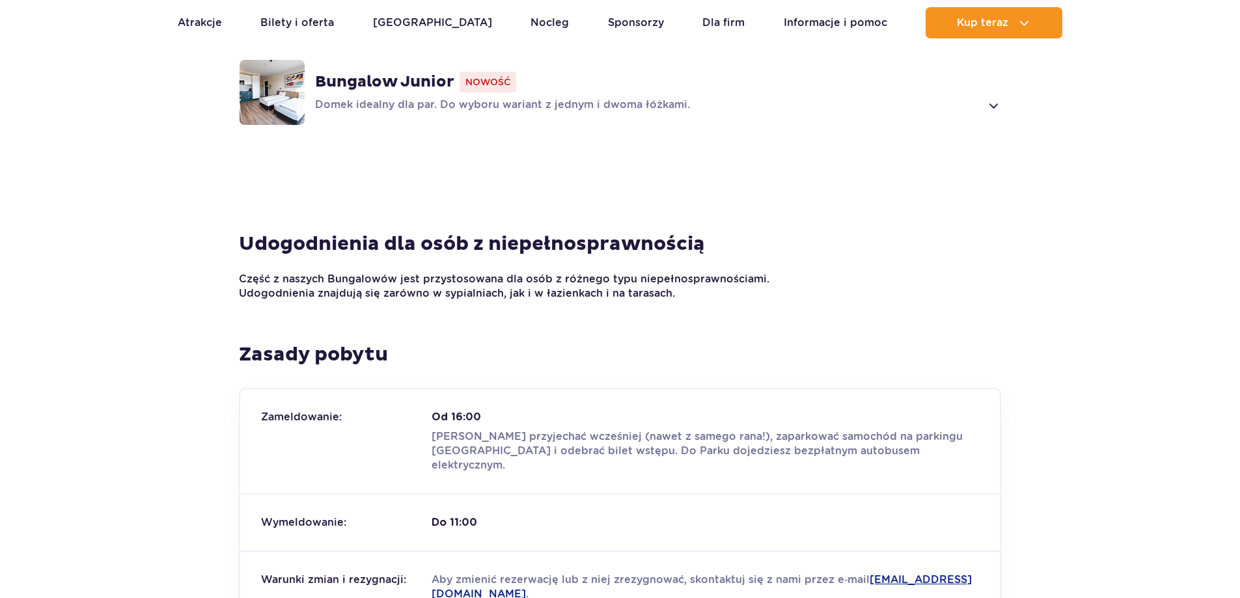
click at [526, 319] on section "Udogodnienia dla osób z niepełnosprawnością Część z naszych Bungalowów jest prz…" at bounding box center [620, 287] width 1240 height 111
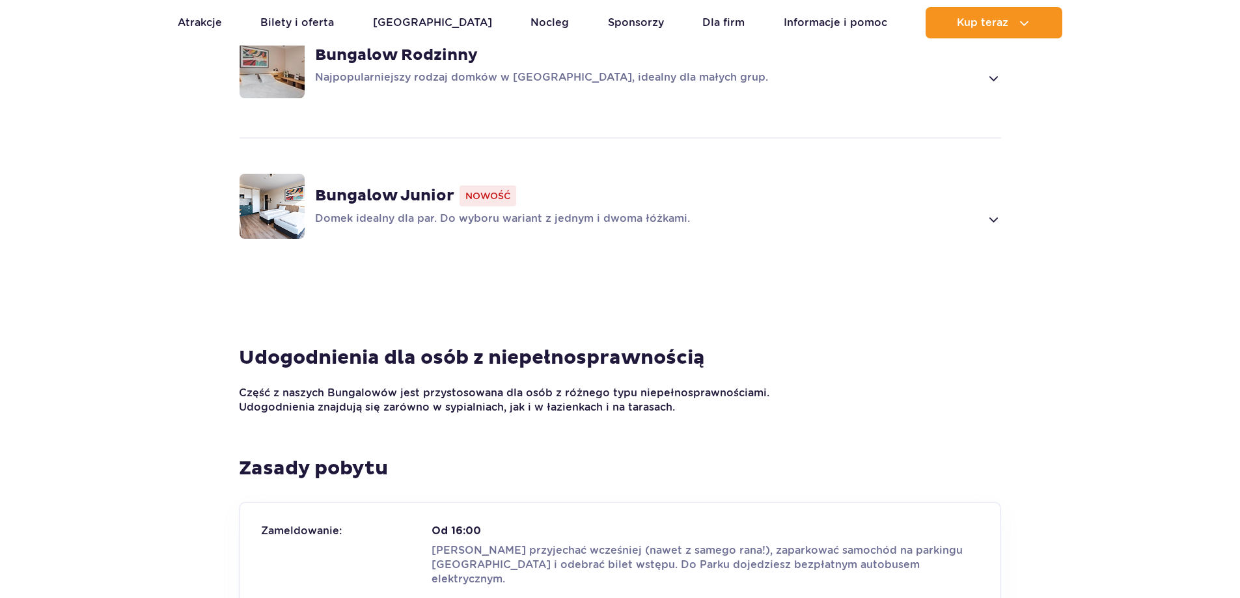
scroll to position [1189, 0]
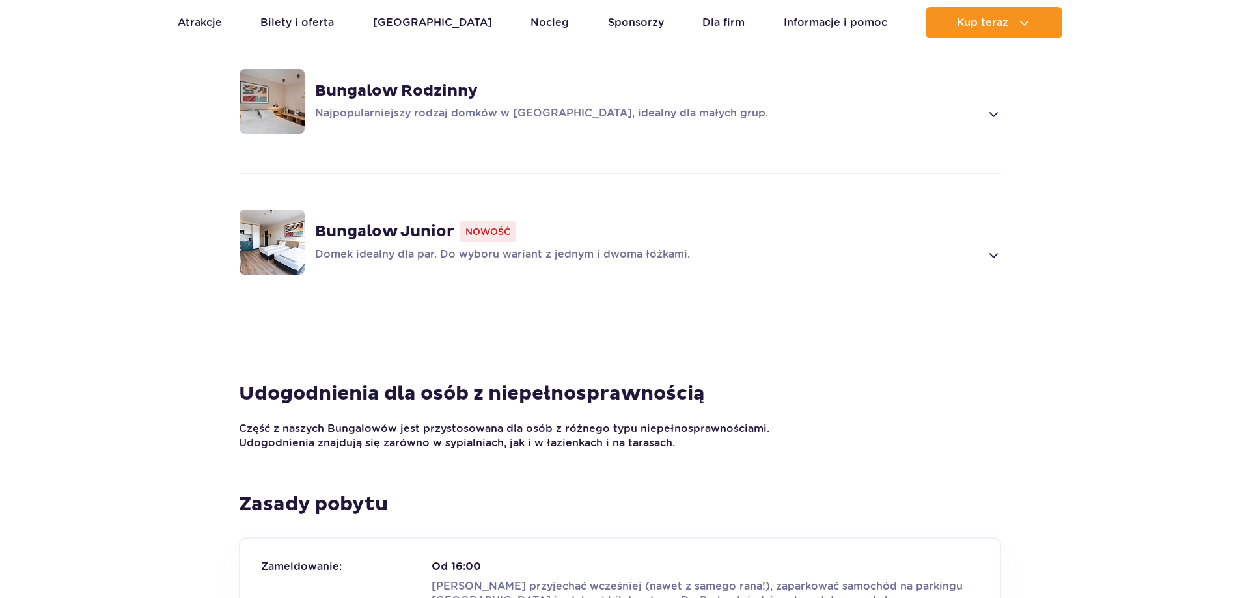
click at [372, 254] on p "Domek idealny dla par. Do wyboru wariant z jednym i dwoma łóżkami." at bounding box center [648, 255] width 666 height 16
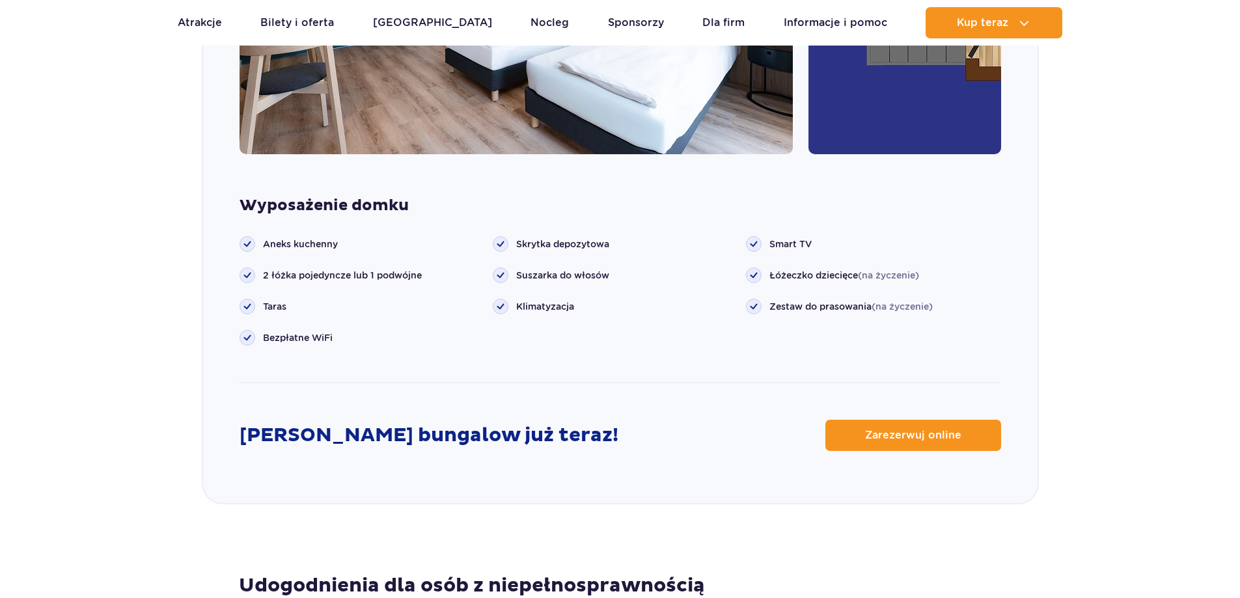
scroll to position [1754, 0]
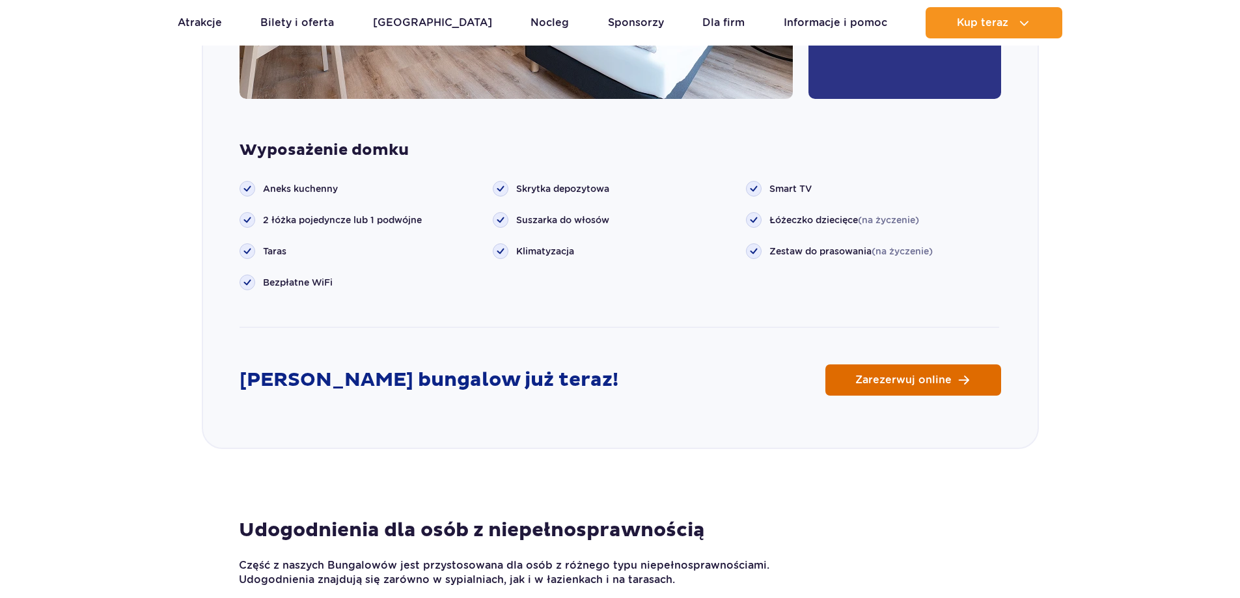
click at [867, 385] on span "Zarezerwuj online" at bounding box center [903, 380] width 96 height 10
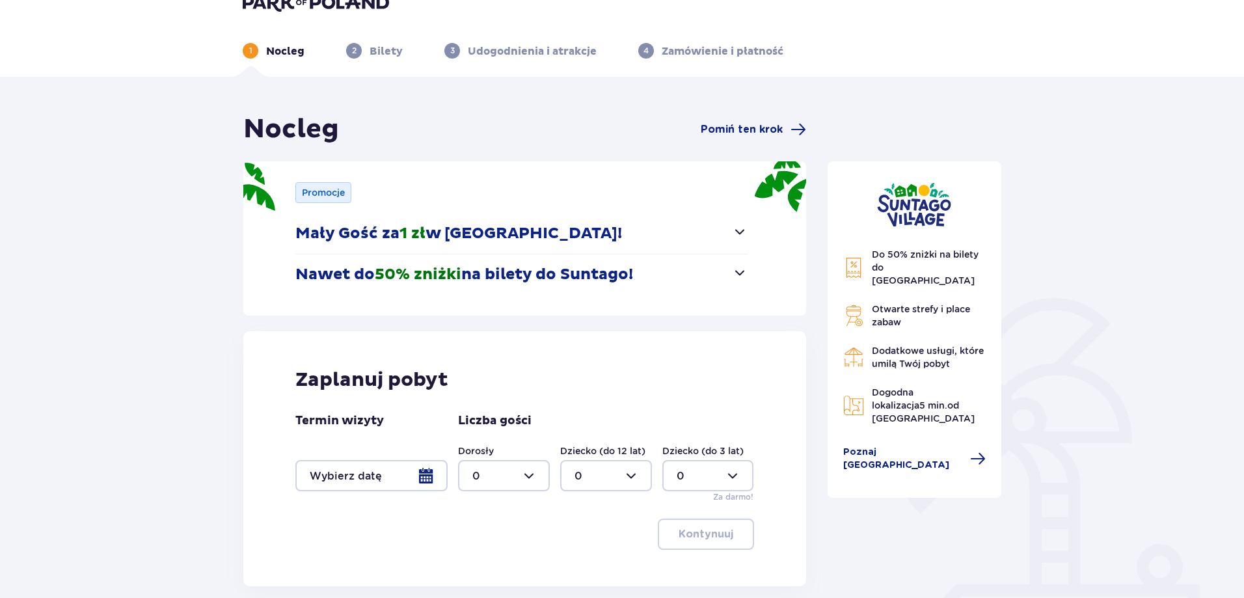
scroll to position [67, 0]
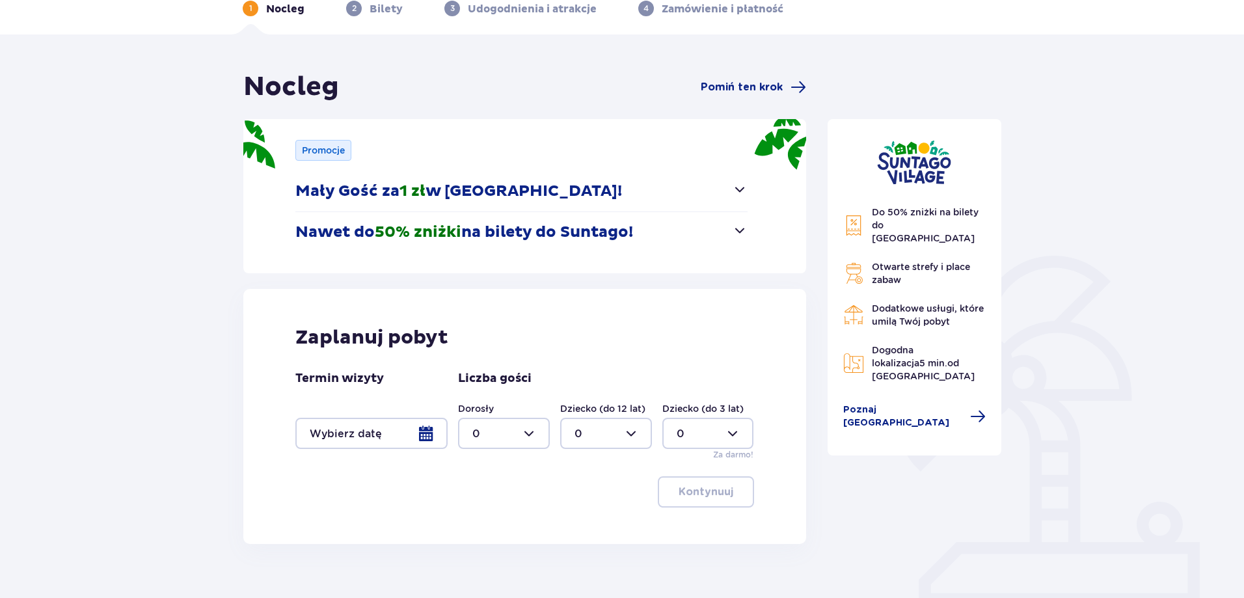
click at [563, 239] on p "Nawet do 50% zniżki na bilety do [GEOGRAPHIC_DATA]!" at bounding box center [464, 233] width 338 height 20
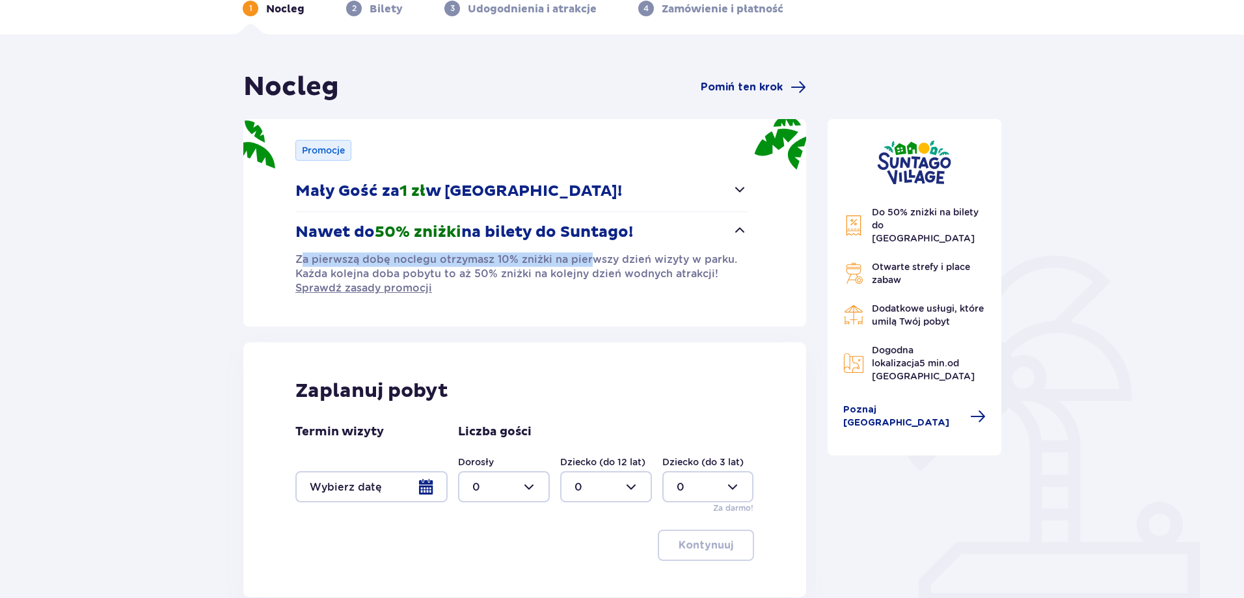
drag, startPoint x: 305, startPoint y: 256, endPoint x: 592, endPoint y: 253, distance: 287.0
click at [592, 253] on p "Za pierwszą dobę noclegu otrzymasz 10% zniżki na pierwszy dzień wizyty w parku.…" at bounding box center [521, 274] width 452 height 43
click at [595, 253] on p "Za pierwszą dobę noclegu otrzymasz 10% zniżki na pierwszy dzień wizyty w parku.…" at bounding box center [521, 274] width 452 height 43
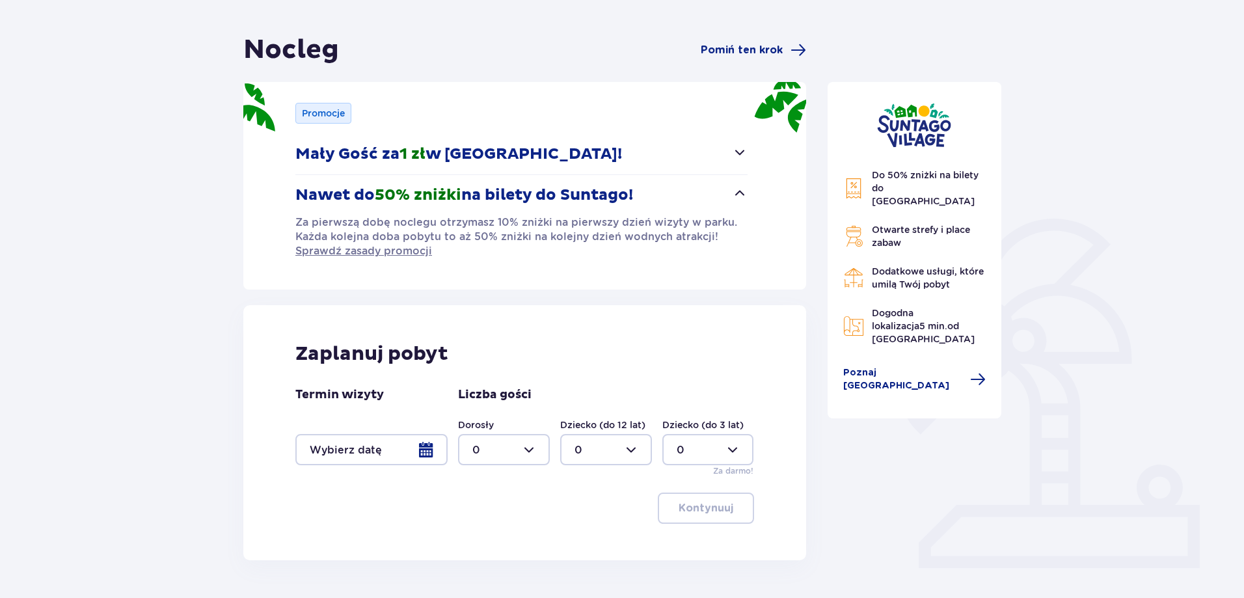
scroll to position [144, 0]
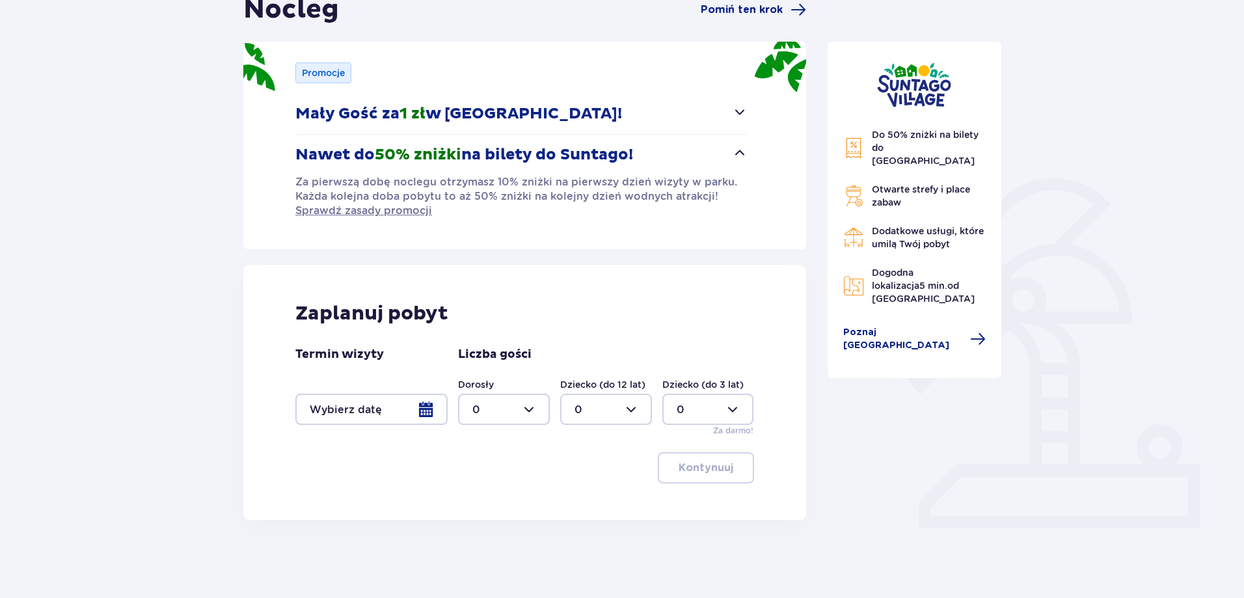
click at [420, 410] on div at bounding box center [371, 409] width 152 height 31
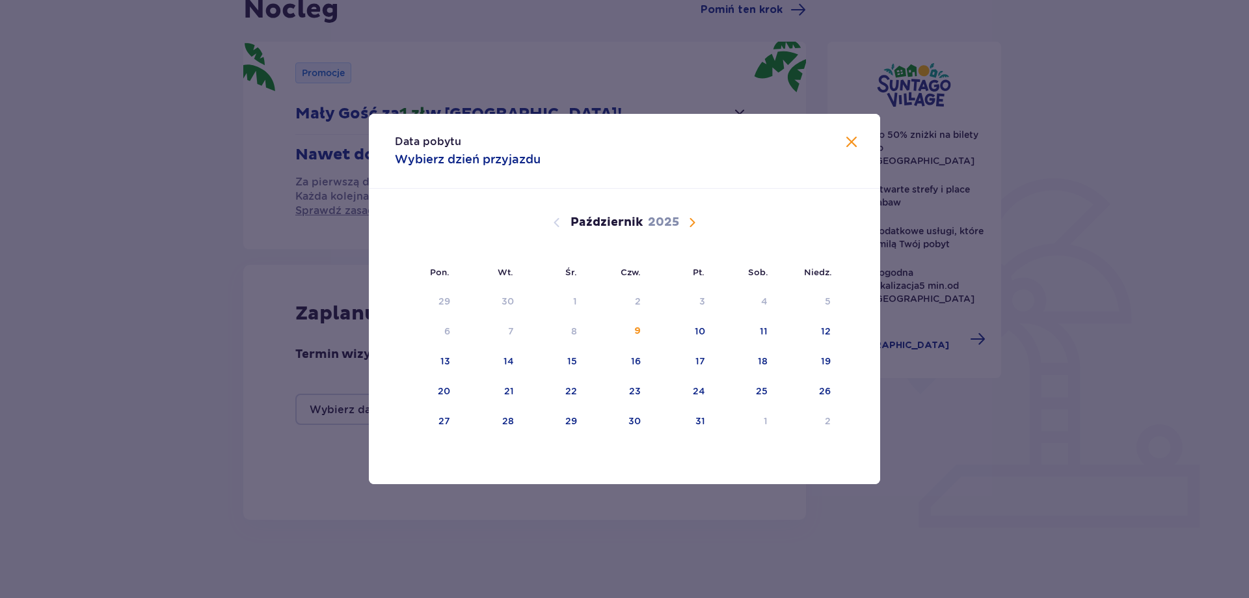
click at [692, 219] on span "Następny miesiąc" at bounding box center [693, 223] width 16 height 16
click at [625, 354] on div "13" at bounding box center [618, 362] width 64 height 29
click at [680, 357] on div "14" at bounding box center [680, 362] width 63 height 29
type input "[DATE] - [DATE]"
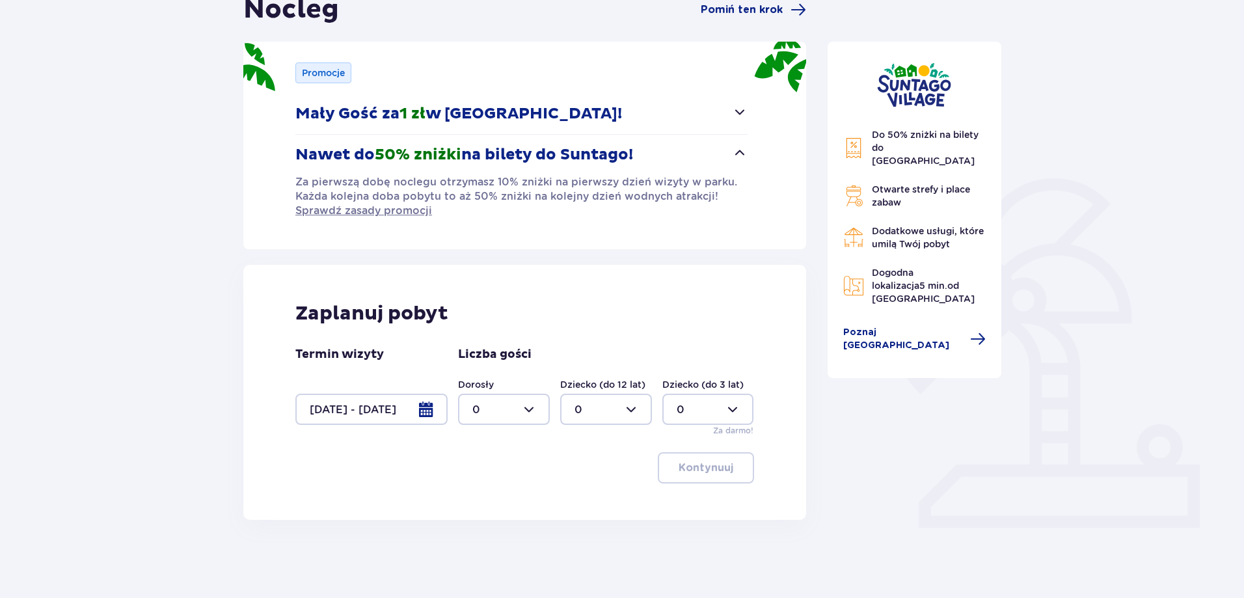
click at [536, 405] on div at bounding box center [504, 409] width 92 height 31
click at [469, 497] on span "2" at bounding box center [503, 503] width 89 height 27
type input "2"
click at [721, 467] on p "Kontynuuj" at bounding box center [706, 468] width 55 height 14
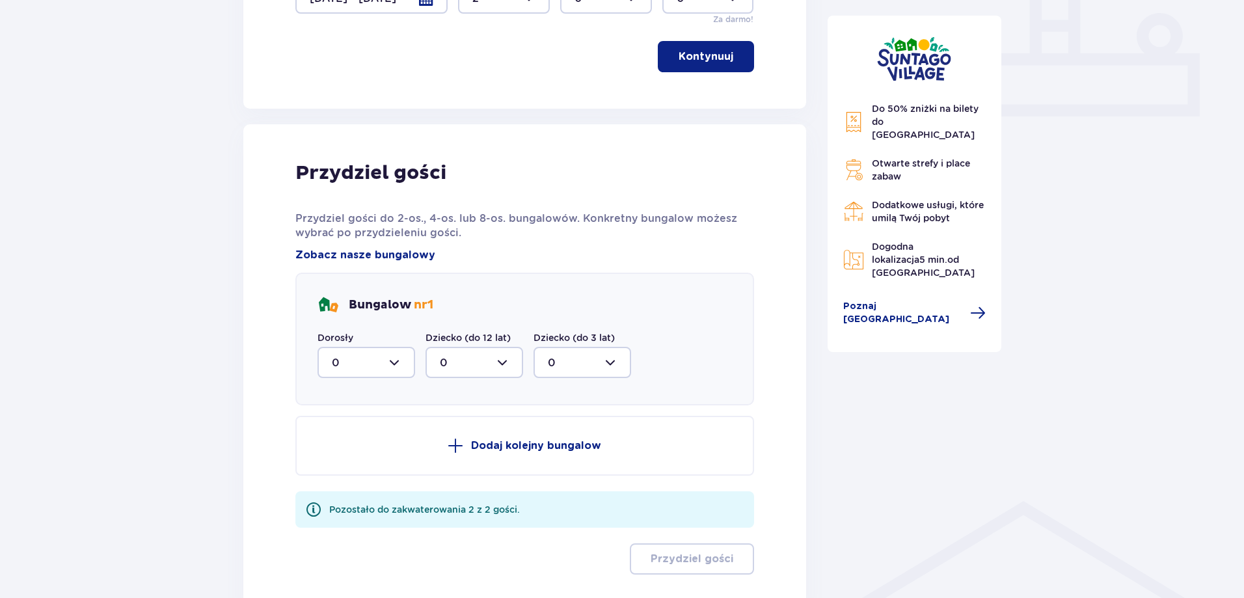
scroll to position [647, 0]
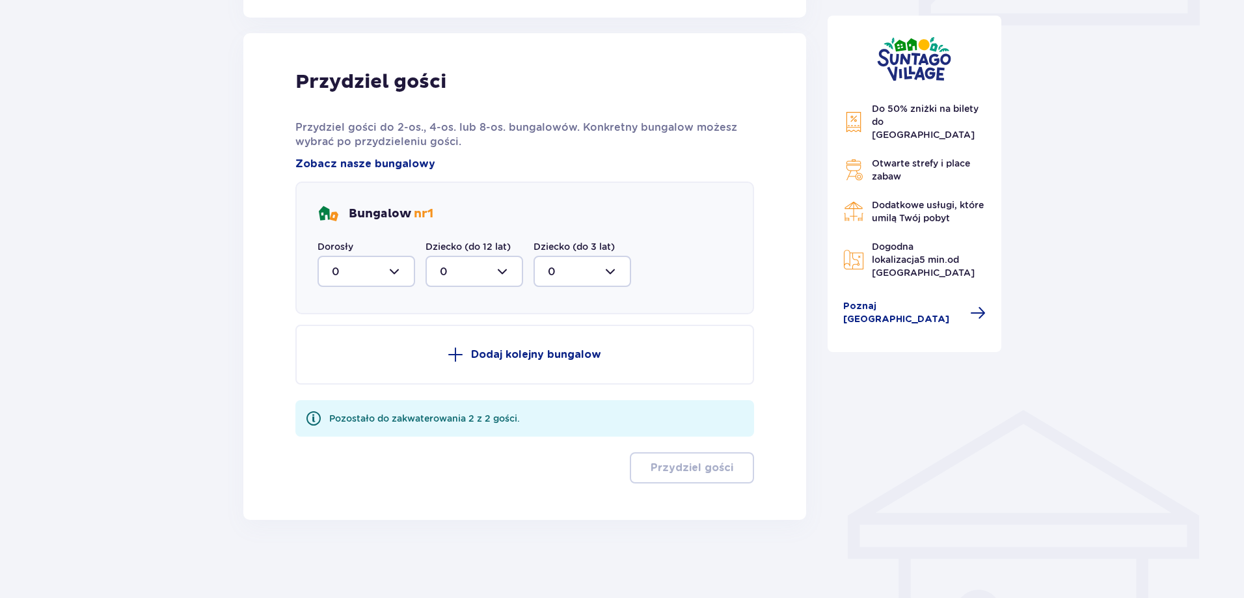
click at [403, 273] on div at bounding box center [367, 271] width 98 height 31
click at [344, 369] on div "2" at bounding box center [366, 366] width 69 height 14
type input "2"
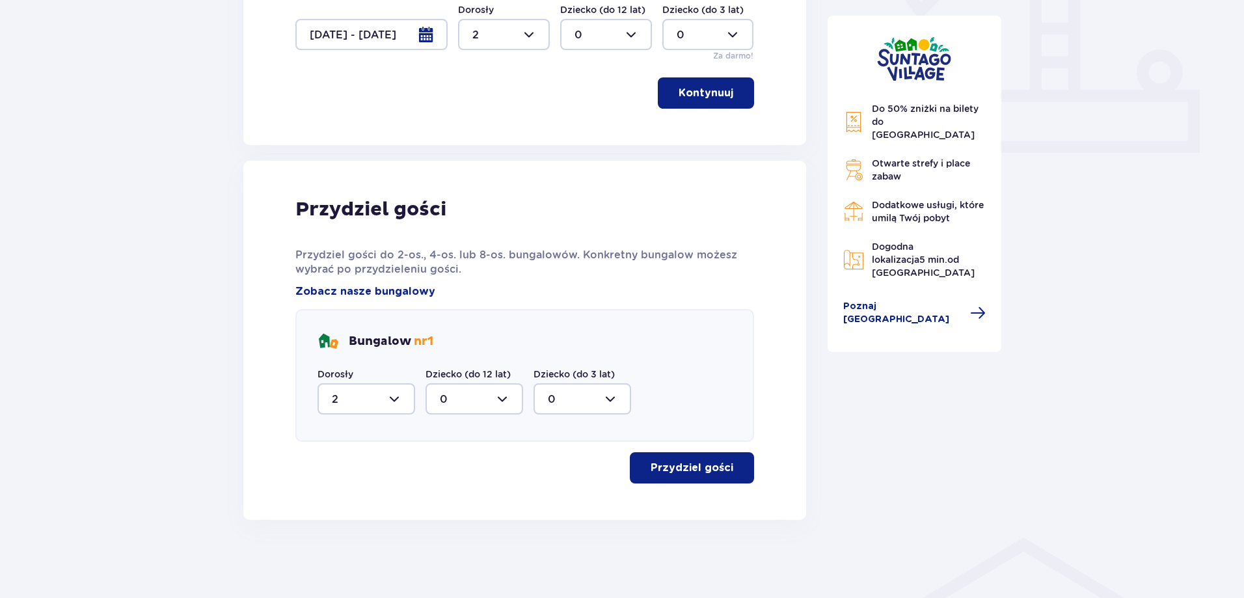
scroll to position [0, 0]
click at [670, 470] on p "Przydziel gości" at bounding box center [692, 468] width 83 height 14
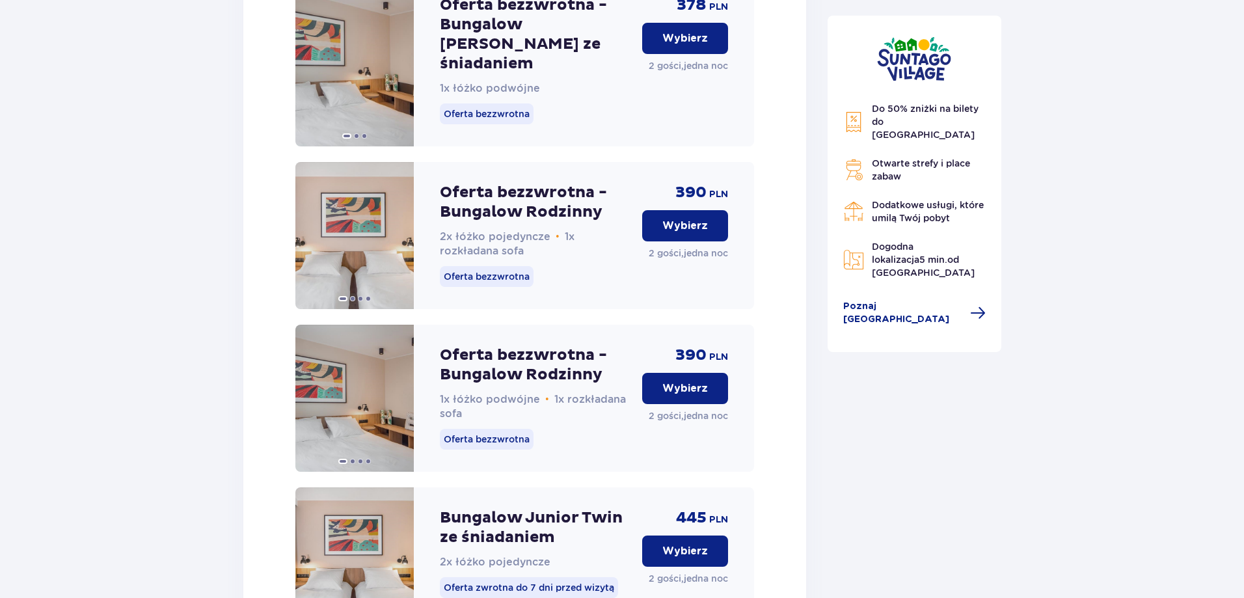
scroll to position [303, 0]
